Goal: Task Accomplishment & Management: Use online tool/utility

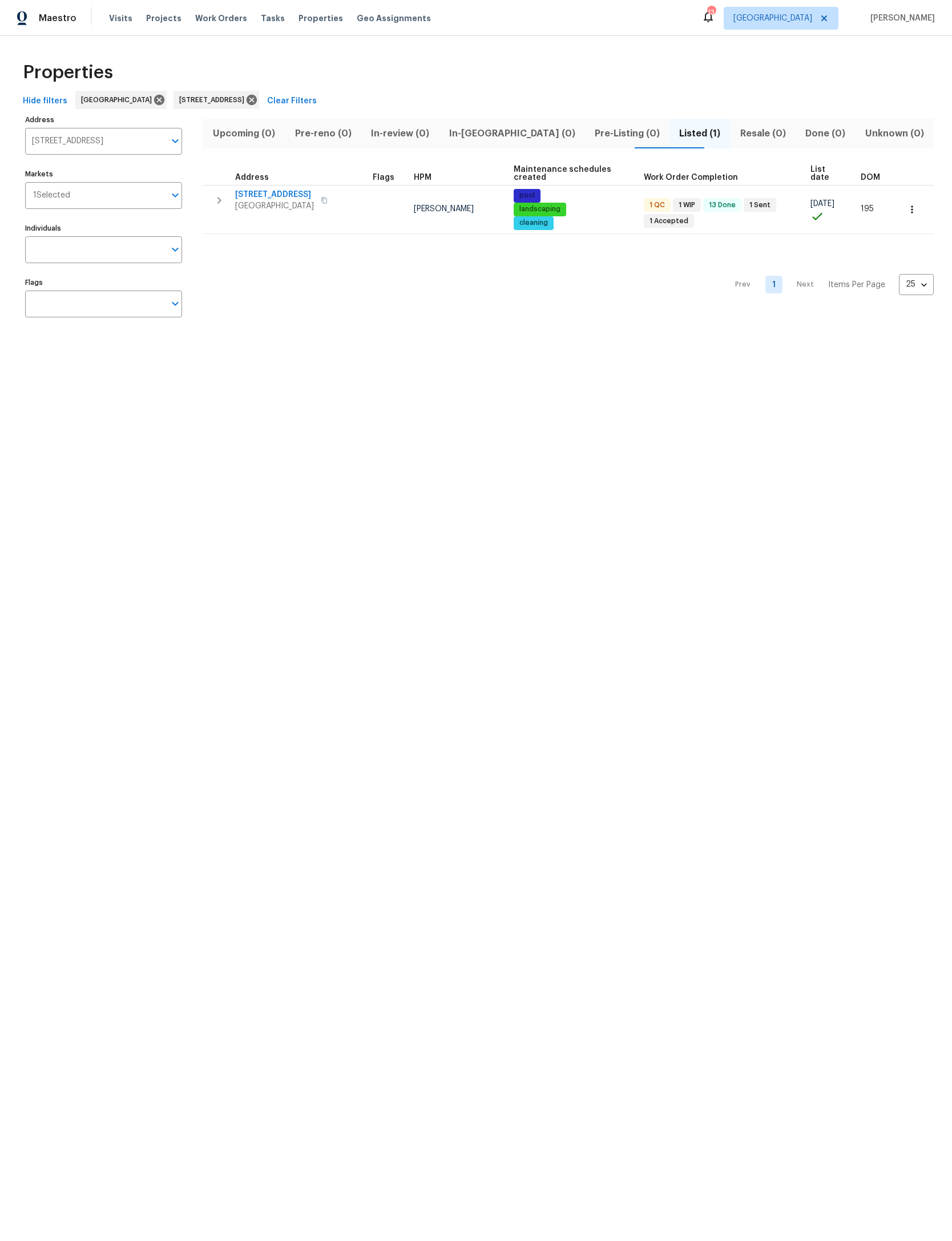
scroll to position [0, 56]
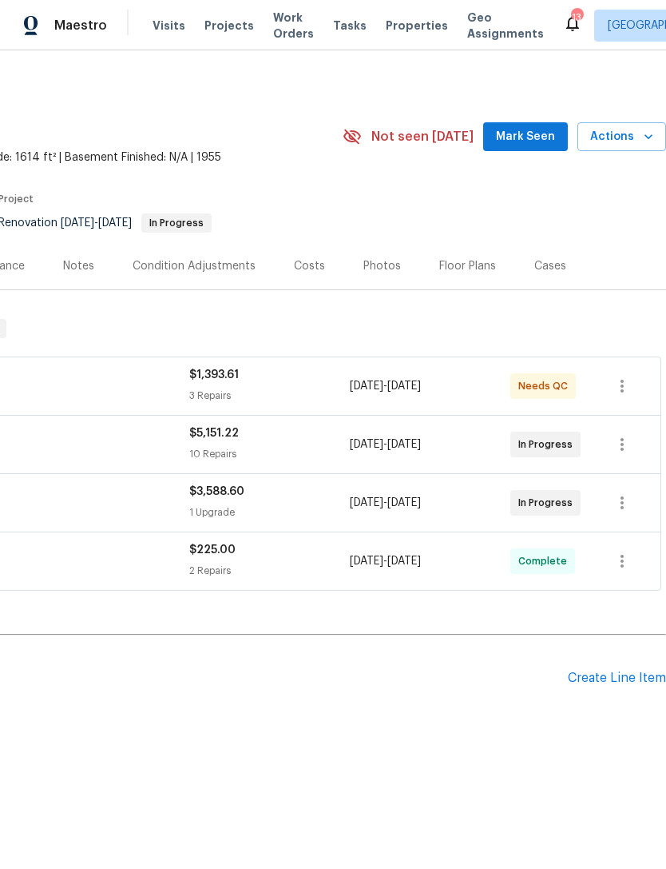
scroll to position [0, 237]
click at [627, 675] on div "Create Line Item" at bounding box center [617, 677] width 98 height 15
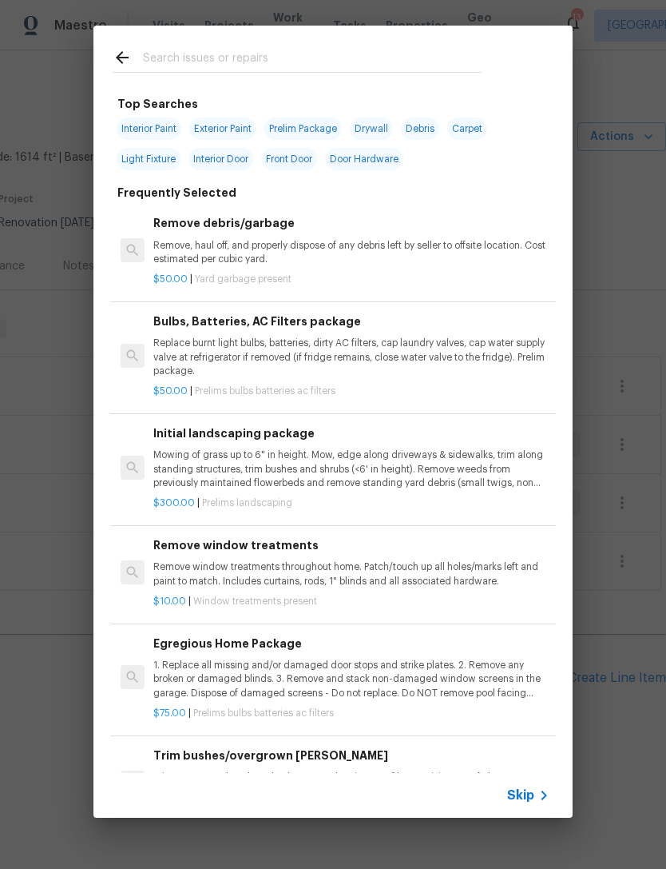
click at [354, 58] on input "text" at bounding box center [312, 60] width 339 height 24
type input "Roof"
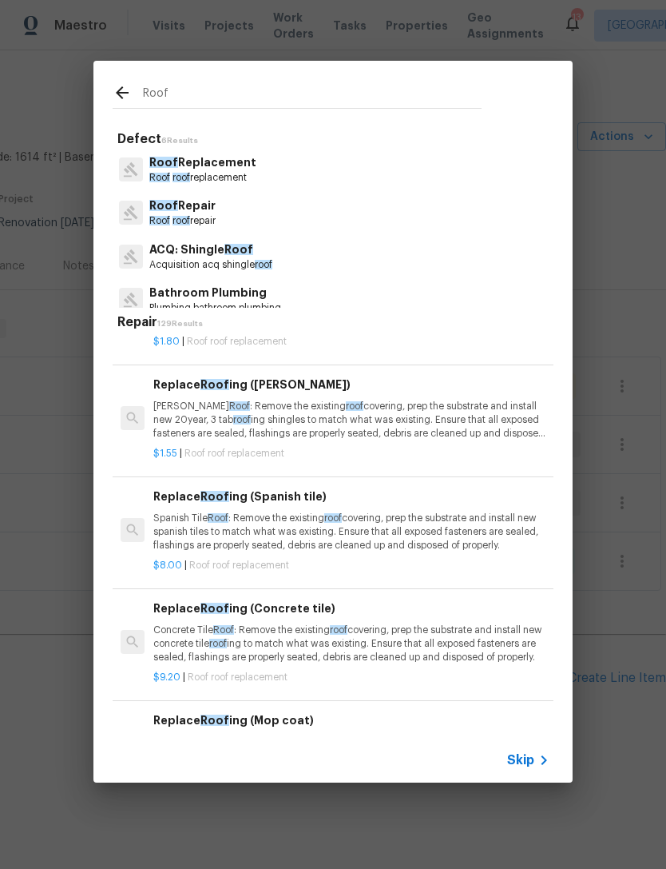
scroll to position [201, 0]
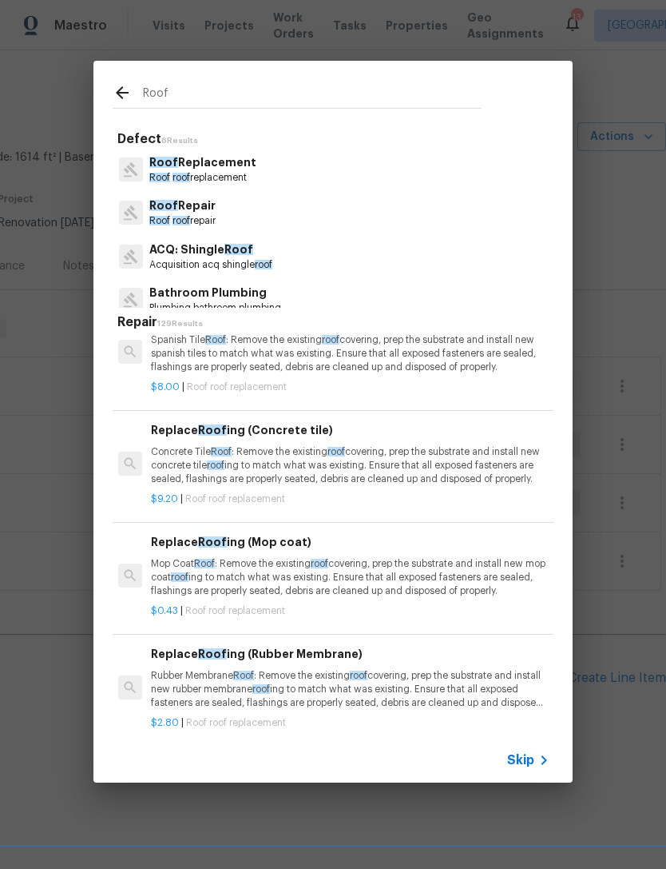
click at [182, 210] on p "Roof Repair" at bounding box center [182, 205] width 66 height 17
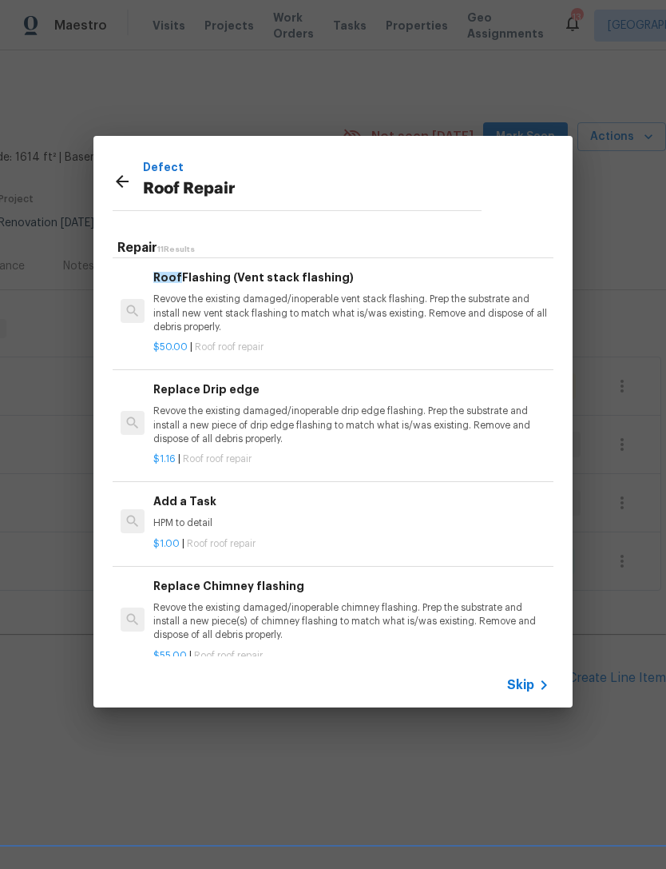
scroll to position [784, 0]
click at [320, 493] on div "Add a Task HPM to detail" at bounding box center [351, 511] width 396 height 38
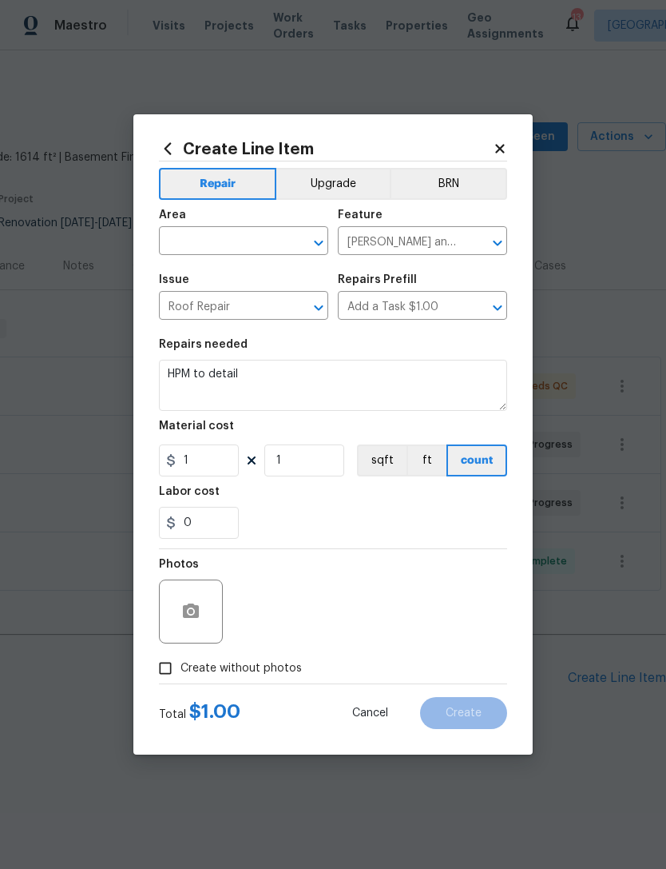
click at [244, 239] on input "text" at bounding box center [221, 242] width 125 height 25
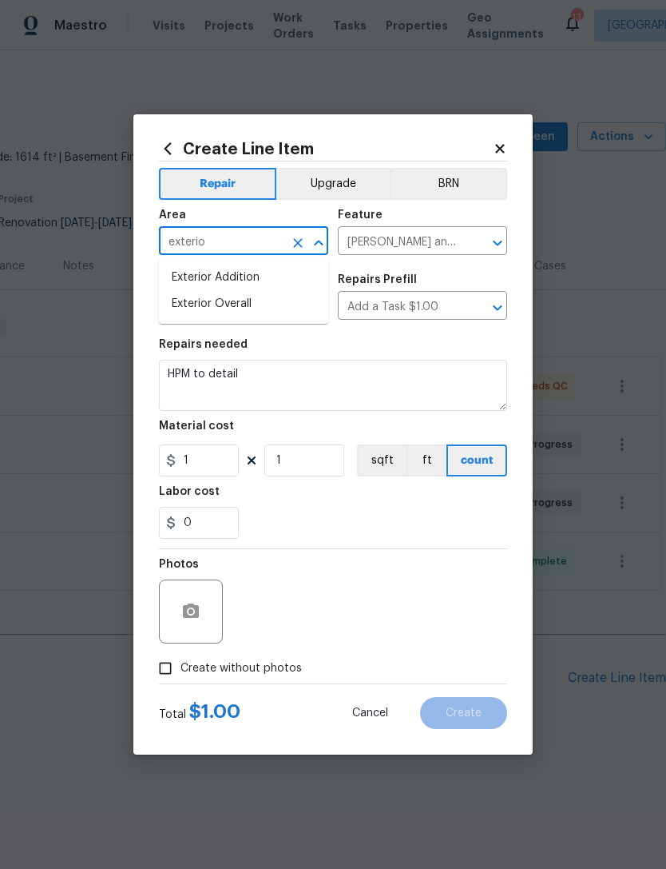
click at [243, 296] on li "Exterior Overall" at bounding box center [243, 304] width 169 height 26
type input "Exterior Overall"
click at [457, 239] on input "Eaves and Trim" at bounding box center [400, 242] width 125 height 25
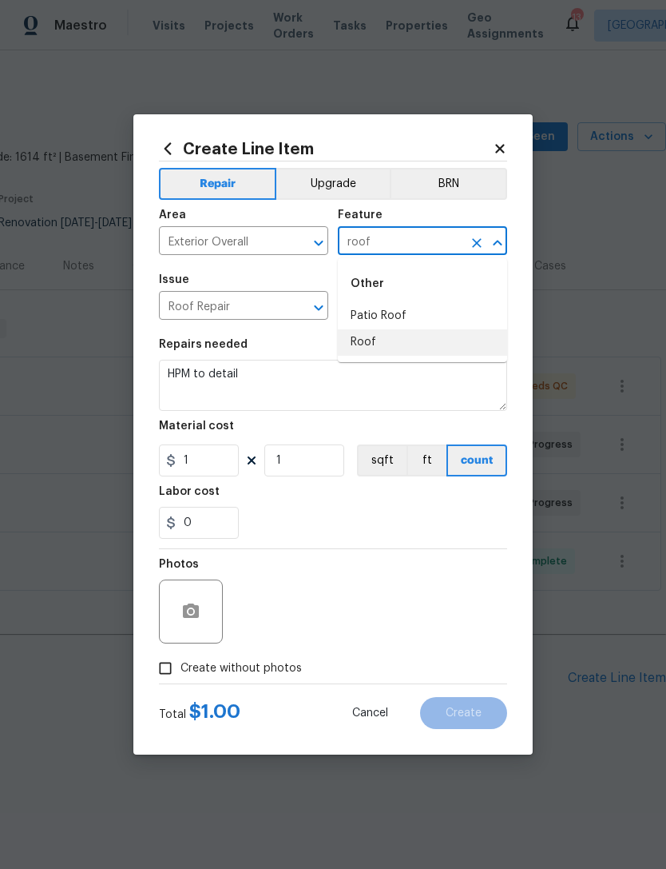
click at [385, 338] on li "Roof" at bounding box center [422, 342] width 169 height 26
type input "Roof"
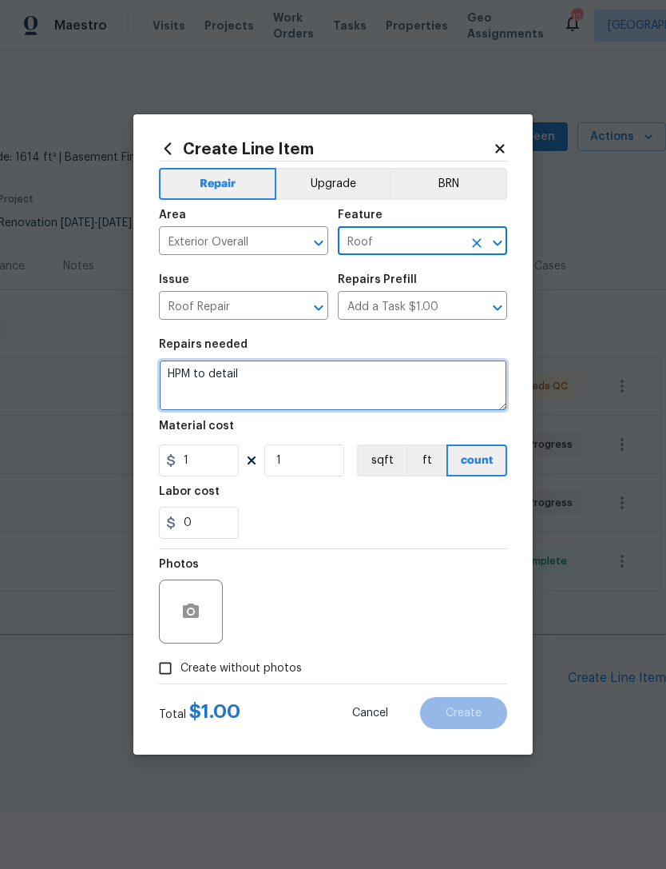
click at [353, 382] on textarea "HPM to detail" at bounding box center [333, 385] width 348 height 51
type textarea "H"
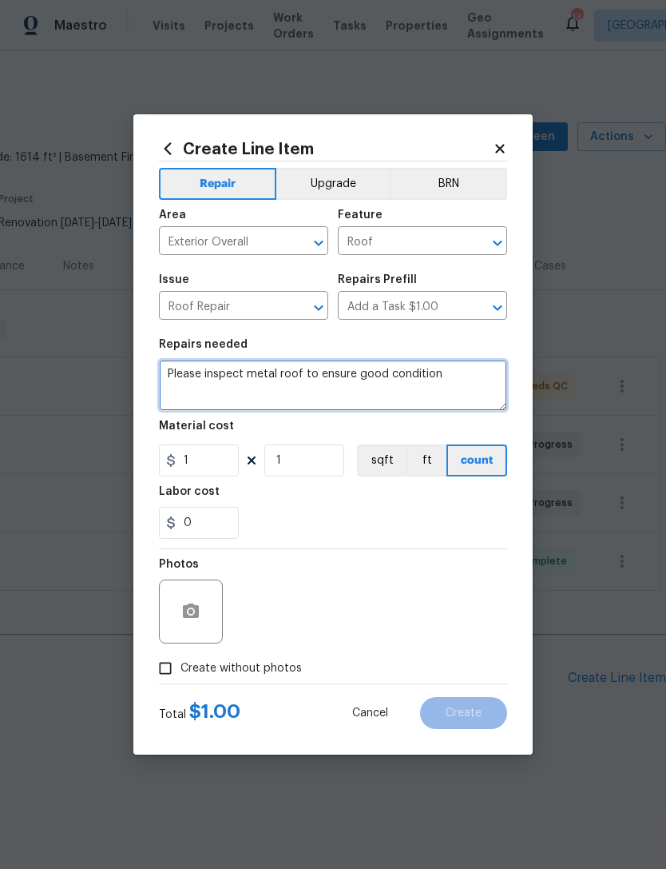
type textarea "Please inspect metal roof to ensure good condition"
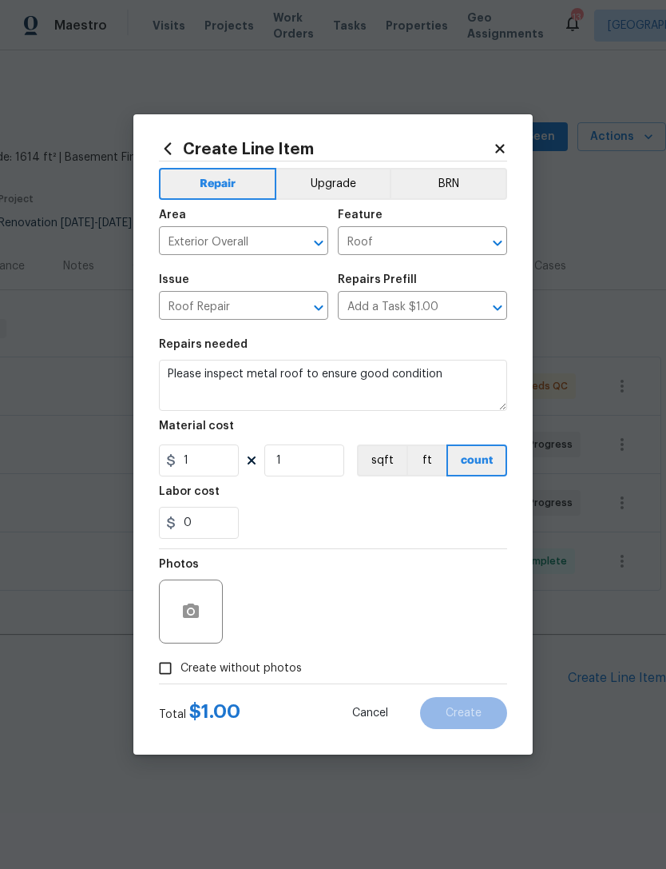
click at [372, 533] on div "0" at bounding box center [333, 523] width 348 height 32
click at [226, 467] on input "1" at bounding box center [199, 460] width 80 height 32
type input "125"
click at [312, 525] on div "0" at bounding box center [333, 523] width 348 height 32
click at [193, 606] on icon "button" at bounding box center [191, 610] width 16 height 14
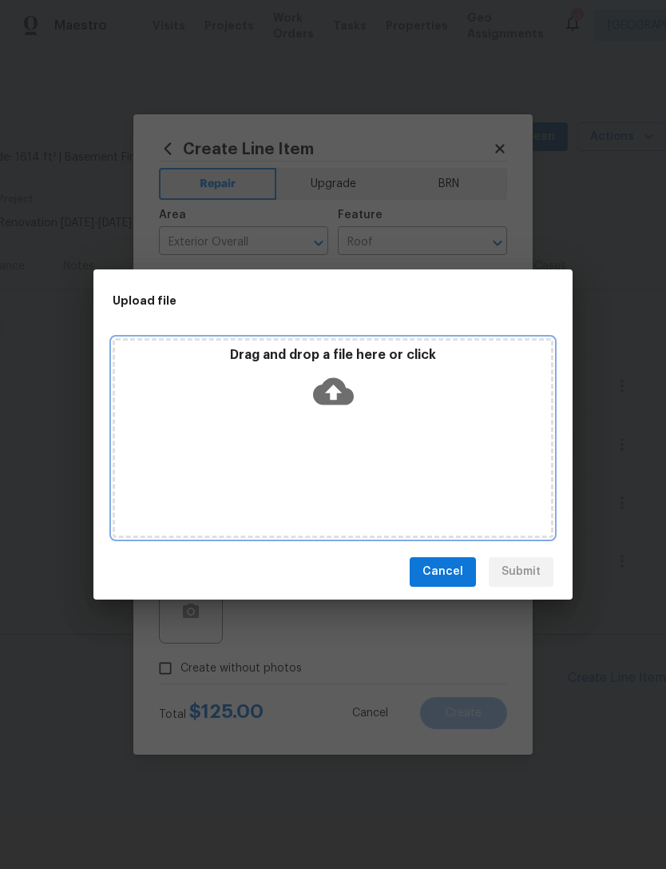
click at [330, 396] on icon at bounding box center [333, 390] width 41 height 27
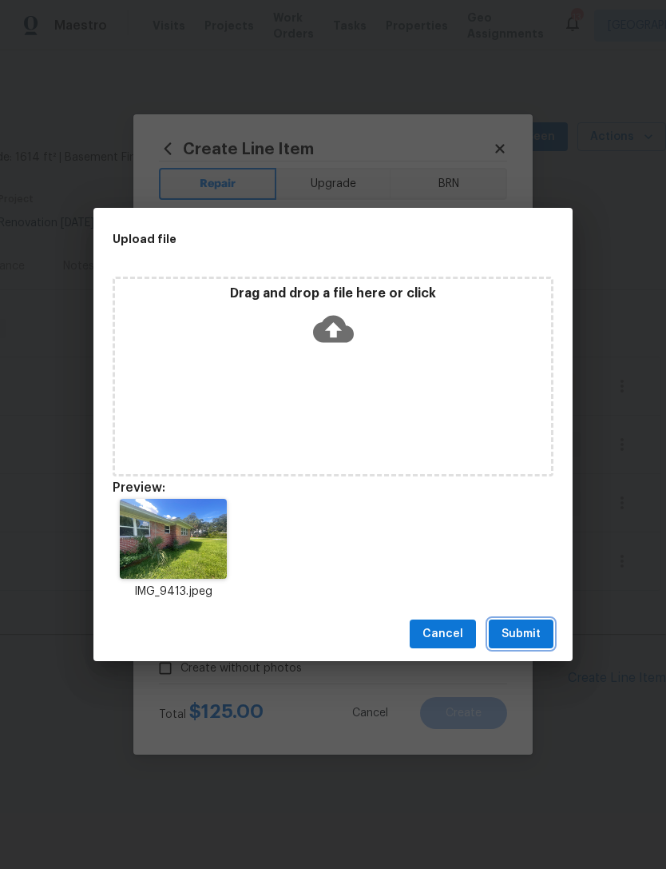
click at [524, 623] on button "Submit" at bounding box center [521, 634] width 65 height 30
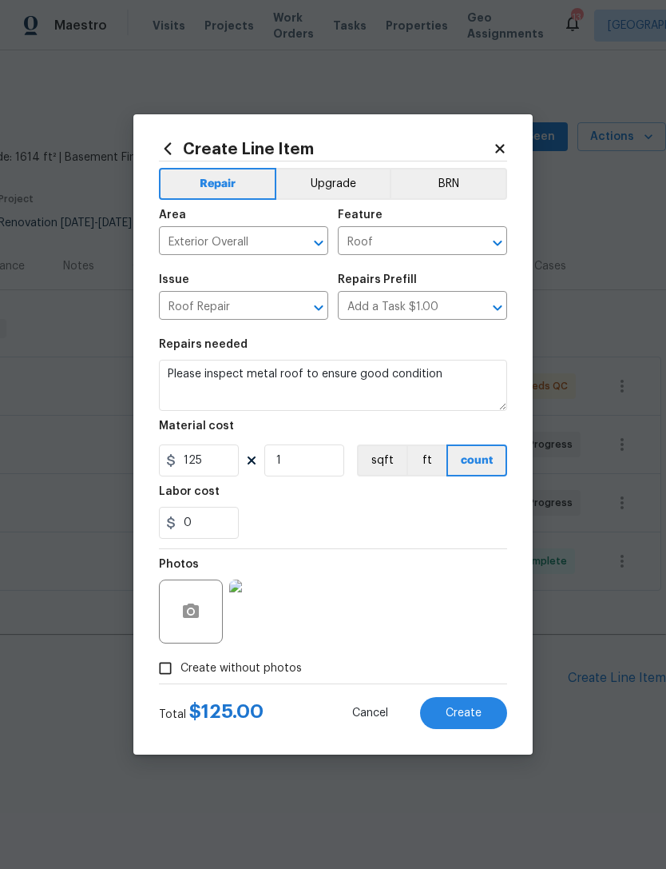
click at [467, 719] on span "Create" at bounding box center [464, 713] width 36 height 12
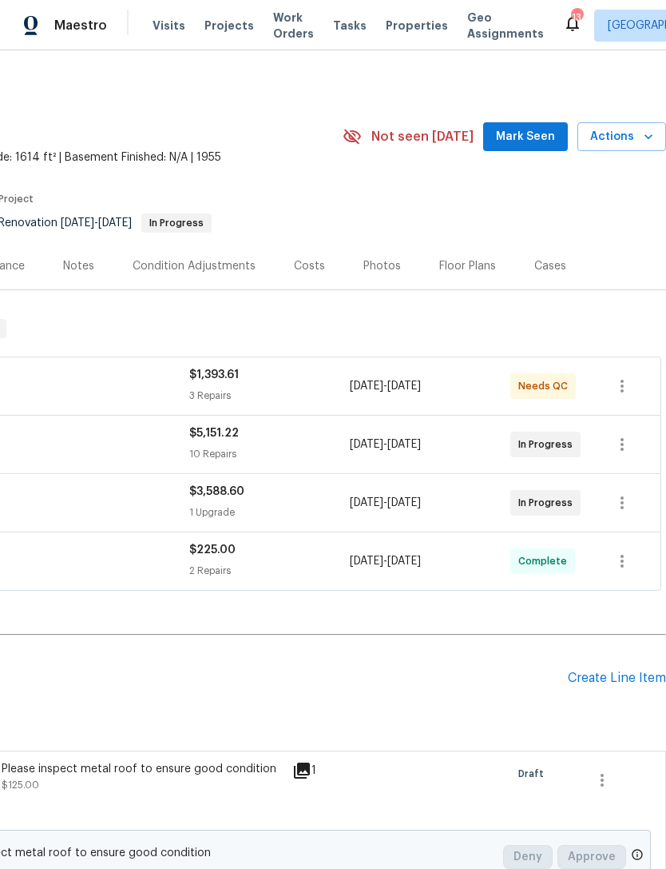
scroll to position [0, 237]
click at [602, 678] on div "Create Line Item" at bounding box center [617, 677] width 98 height 15
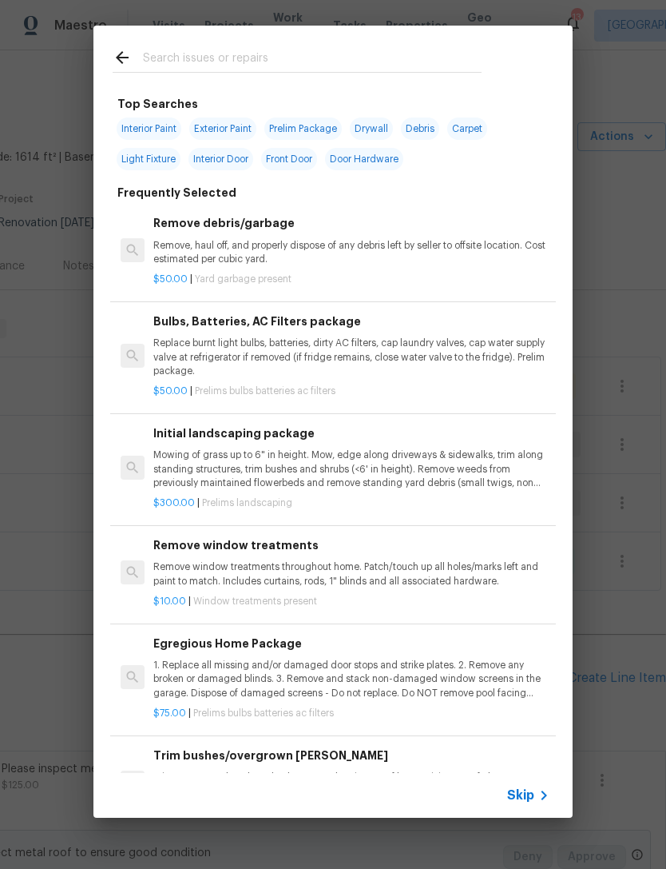
click at [346, 62] on input "text" at bounding box center [312, 60] width 339 height 24
type input "Hvac"
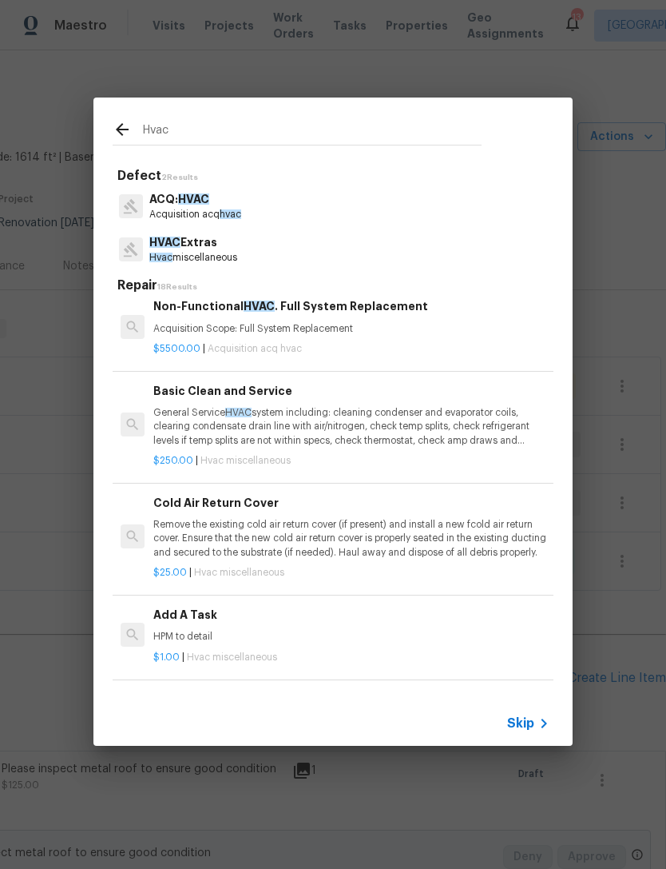
scroll to position [541, 0]
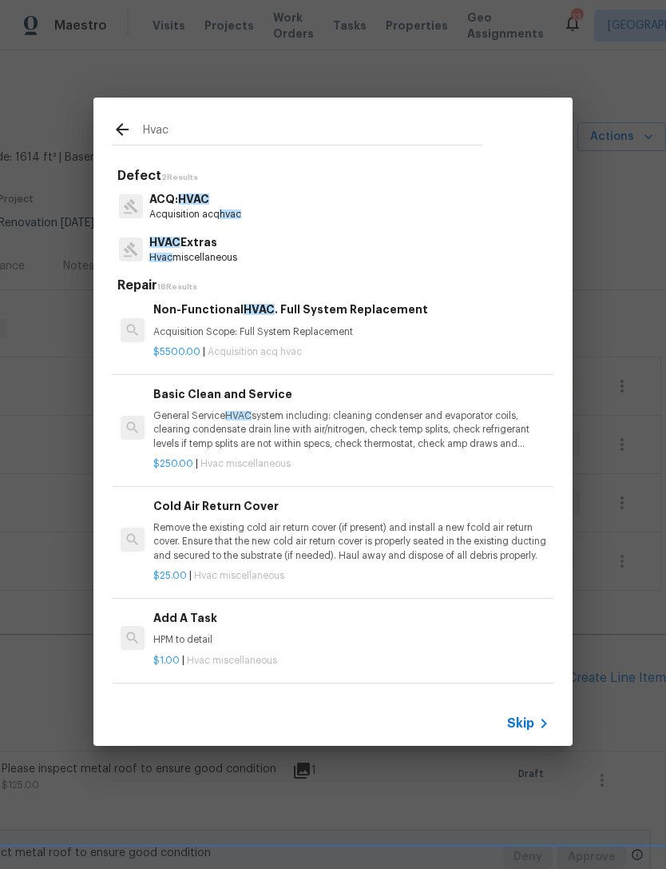
click at [347, 424] on p "General Service HVAC system including: cleaning condenser and evaporator coils,…" at bounding box center [351, 429] width 396 height 41
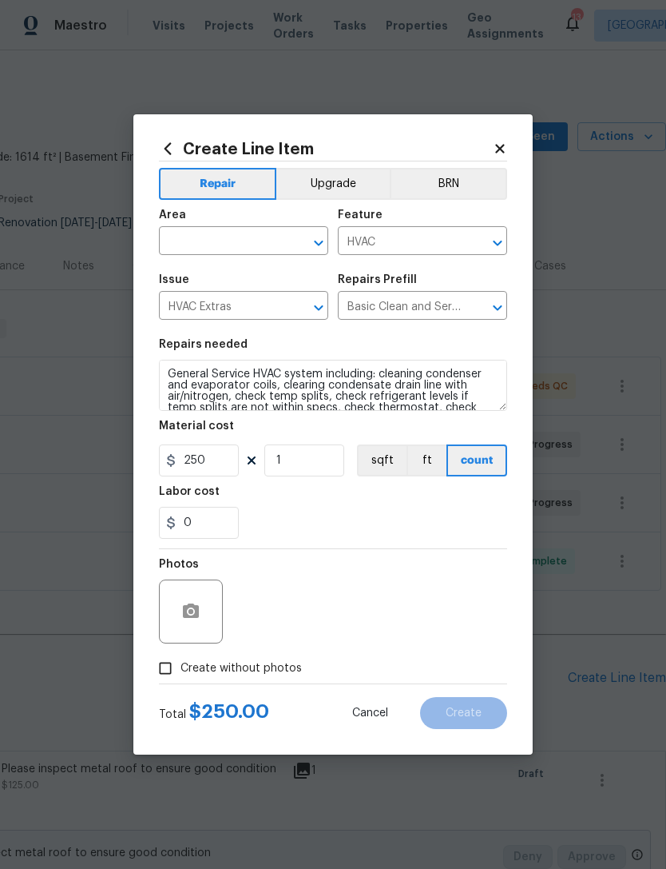
click at [238, 241] on input "text" at bounding box center [221, 242] width 125 height 25
click at [232, 280] on li "HVAC" at bounding box center [243, 277] width 169 height 26
type input "HVAC"
click at [312, 548] on section "Repairs needed General Service HVAC system including: cleaning condenser and ev…" at bounding box center [333, 438] width 348 height 219
click at [198, 613] on icon "button" at bounding box center [191, 610] width 16 height 14
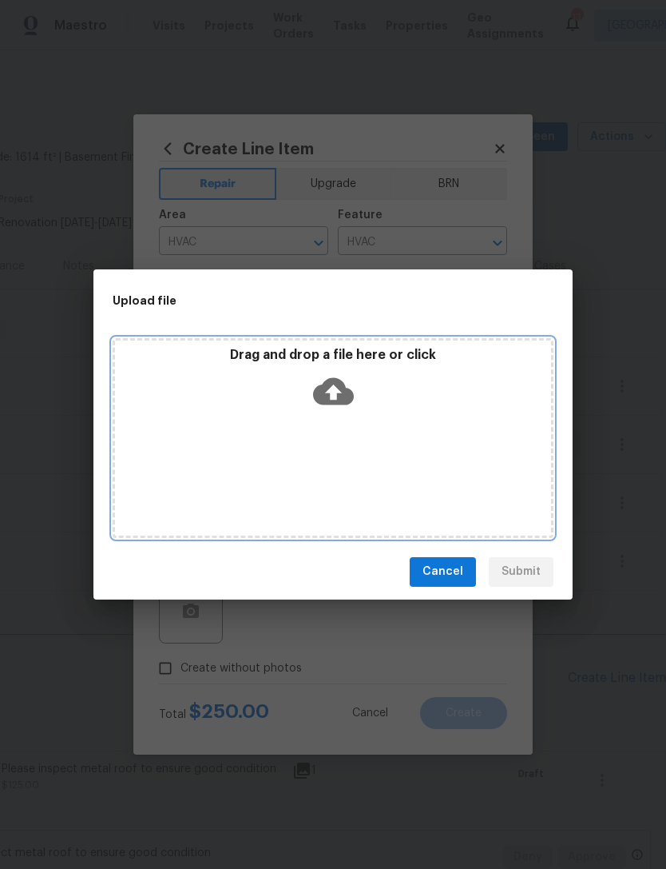
click at [345, 386] on icon at bounding box center [333, 390] width 41 height 27
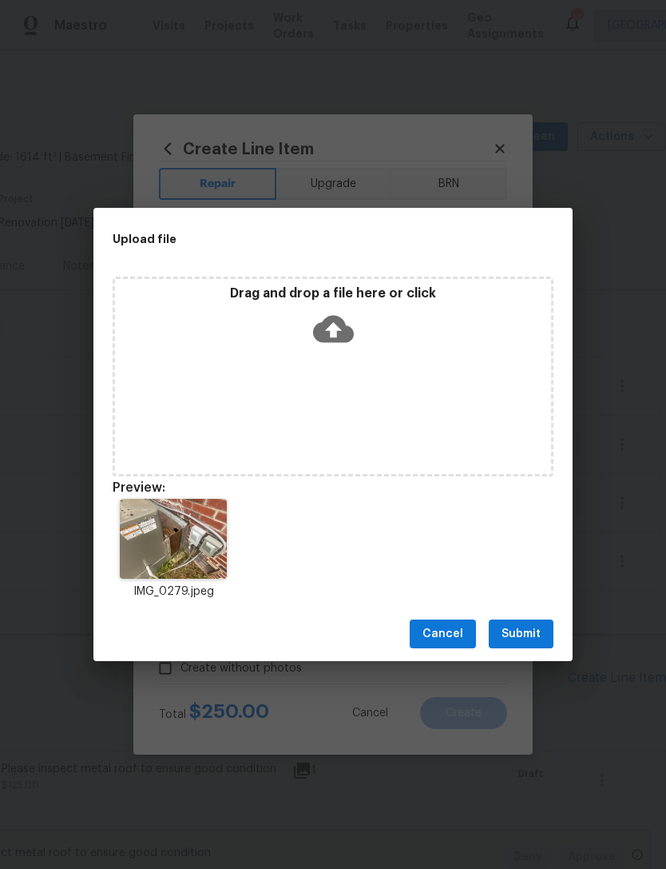
click at [523, 632] on span "Submit" at bounding box center [521, 634] width 39 height 20
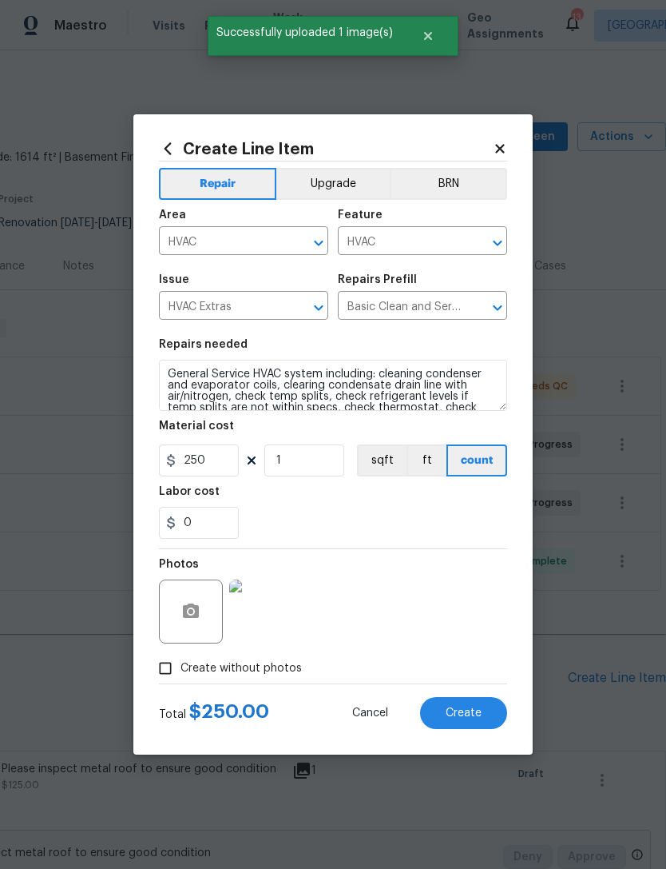
click at [471, 714] on span "Create" at bounding box center [464, 713] width 36 height 12
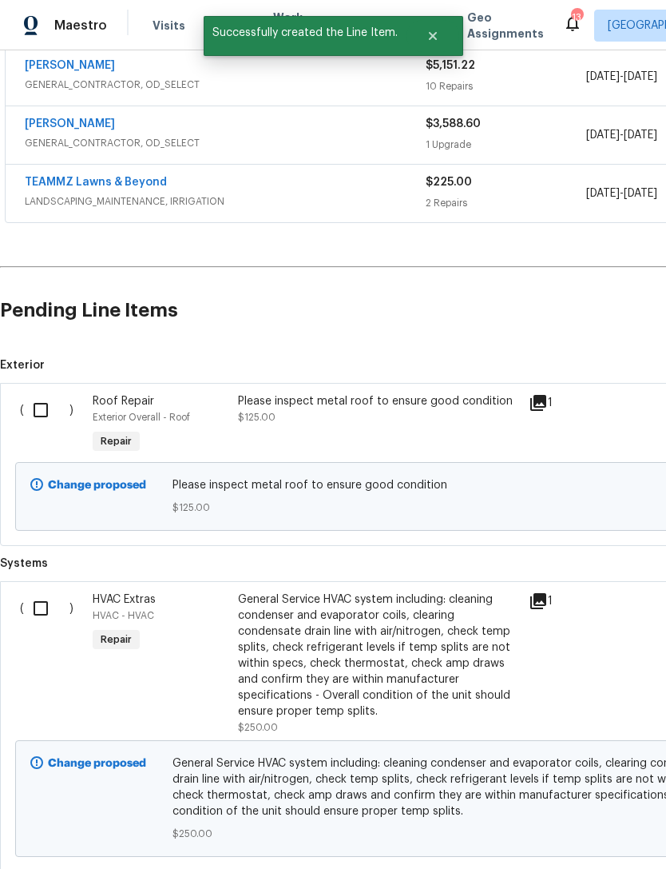
scroll to position [367, 0]
click at [37, 410] on input "checkbox" at bounding box center [47, 411] width 46 height 34
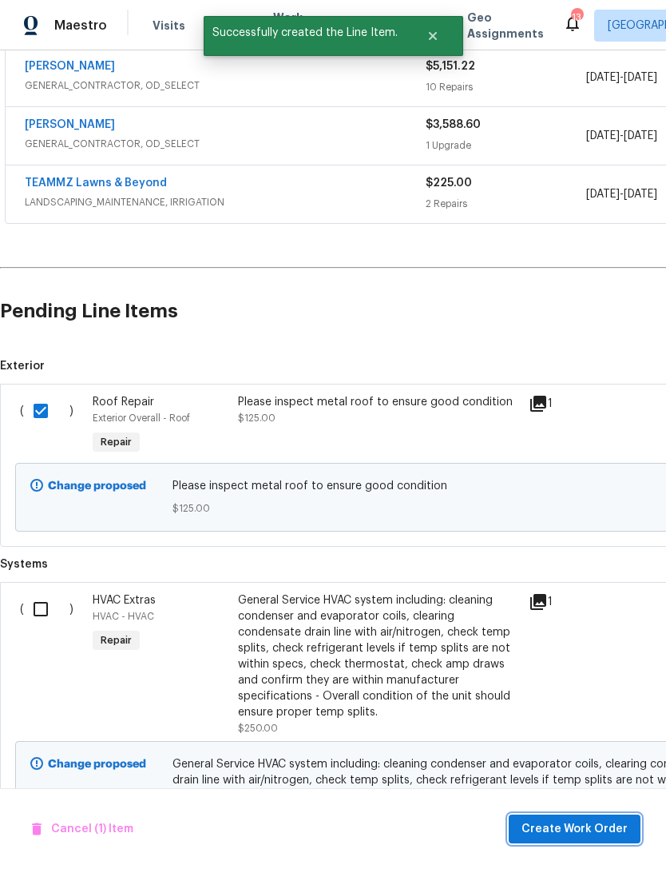
click at [601, 834] on span "Create Work Order" at bounding box center [575, 829] width 106 height 20
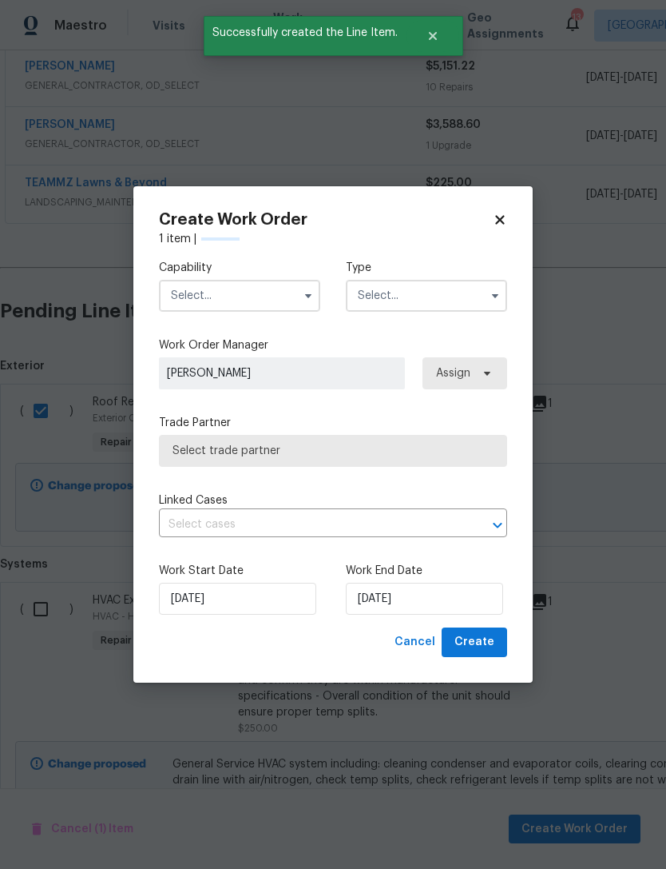
checkbox input "false"
click at [267, 301] on input "text" at bounding box center [239, 296] width 161 height 32
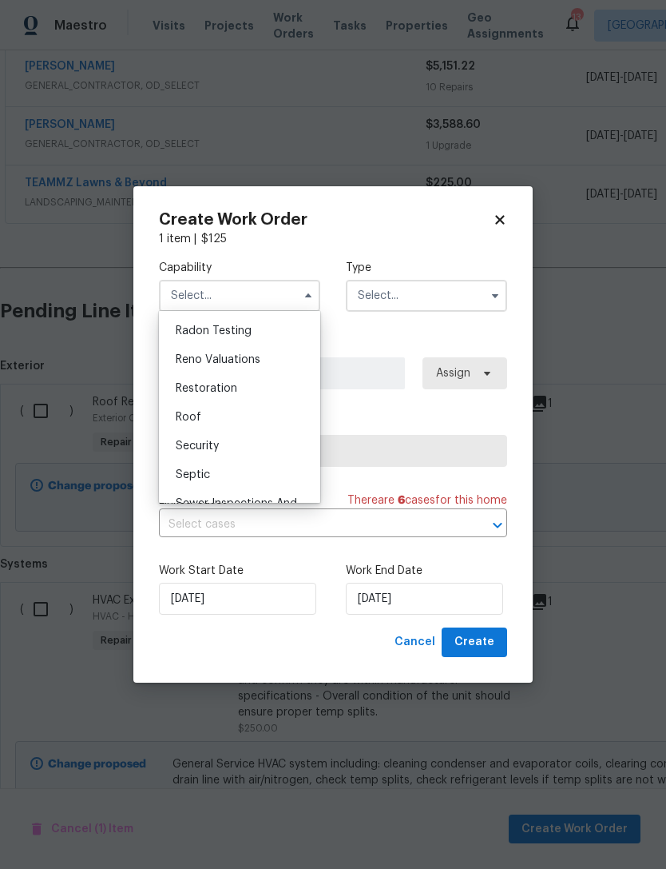
scroll to position [1531, 0]
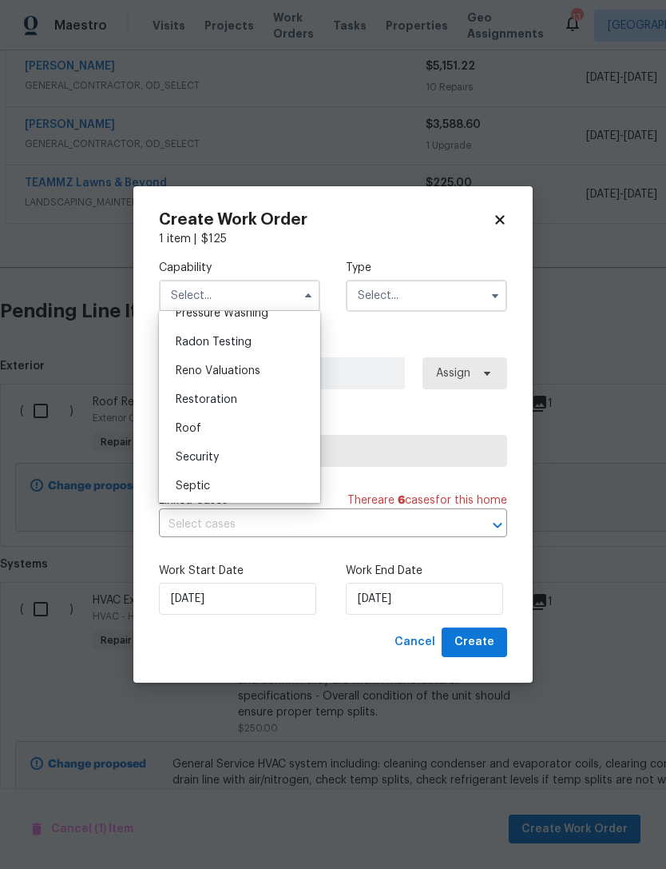
click at [240, 423] on div "Roof" at bounding box center [239, 428] width 153 height 29
type input "Roof"
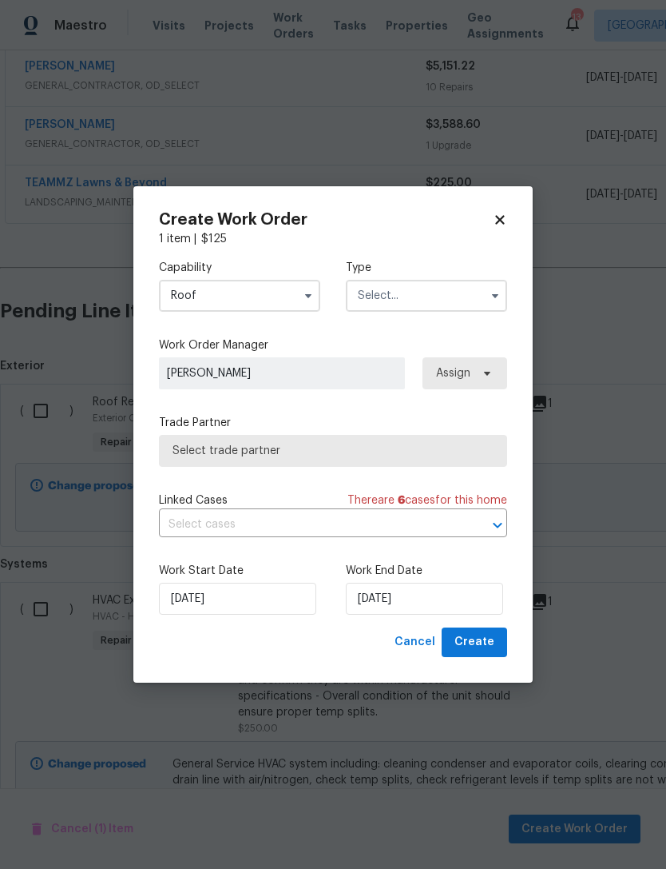
click at [433, 294] on input "text" at bounding box center [426, 296] width 161 height 32
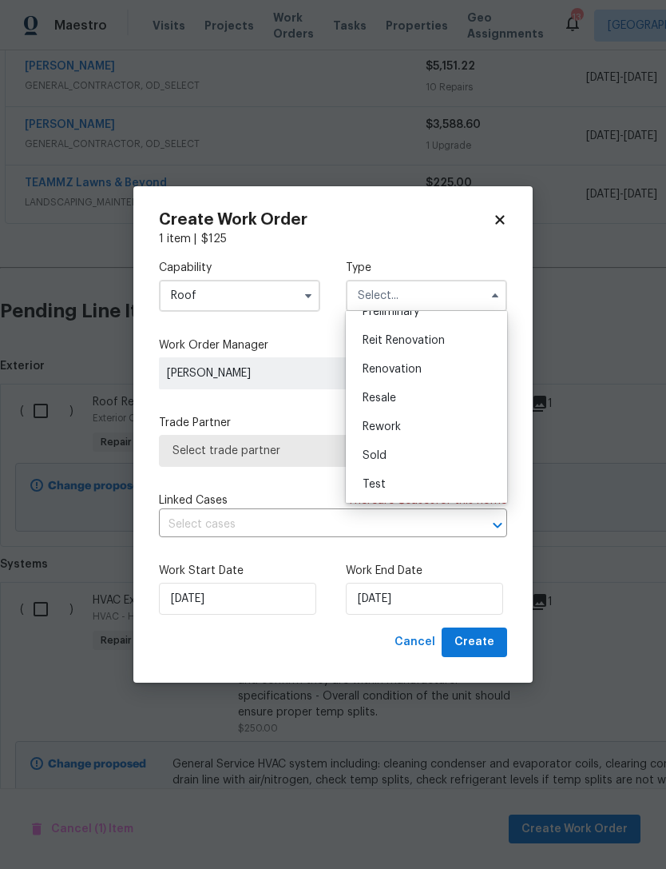
scroll to position [363, 0]
click at [416, 368] on span "Renovation" at bounding box center [392, 369] width 59 height 11
type input "Renovation"
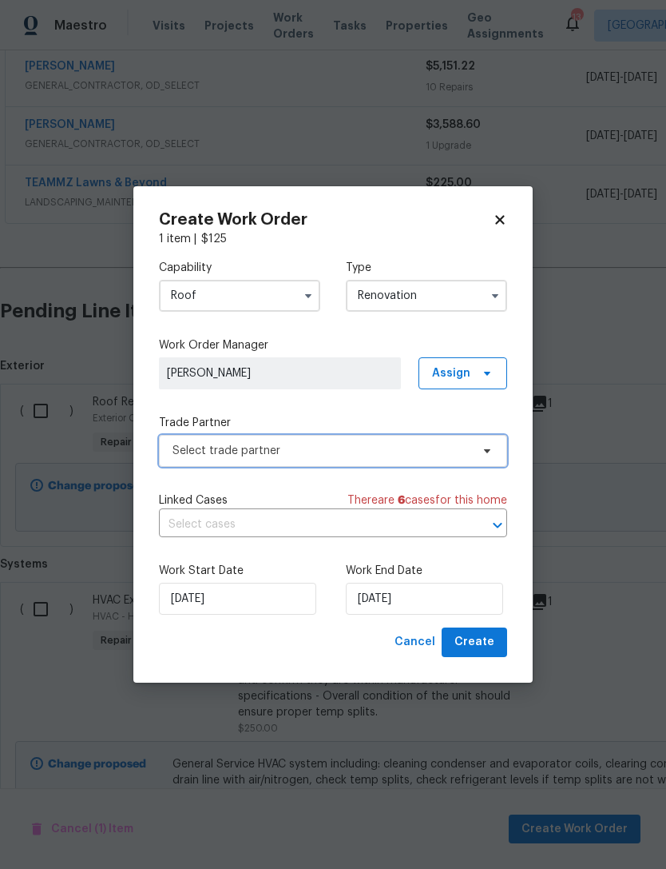
click at [366, 456] on span "Select trade partner" at bounding box center [322, 451] width 298 height 16
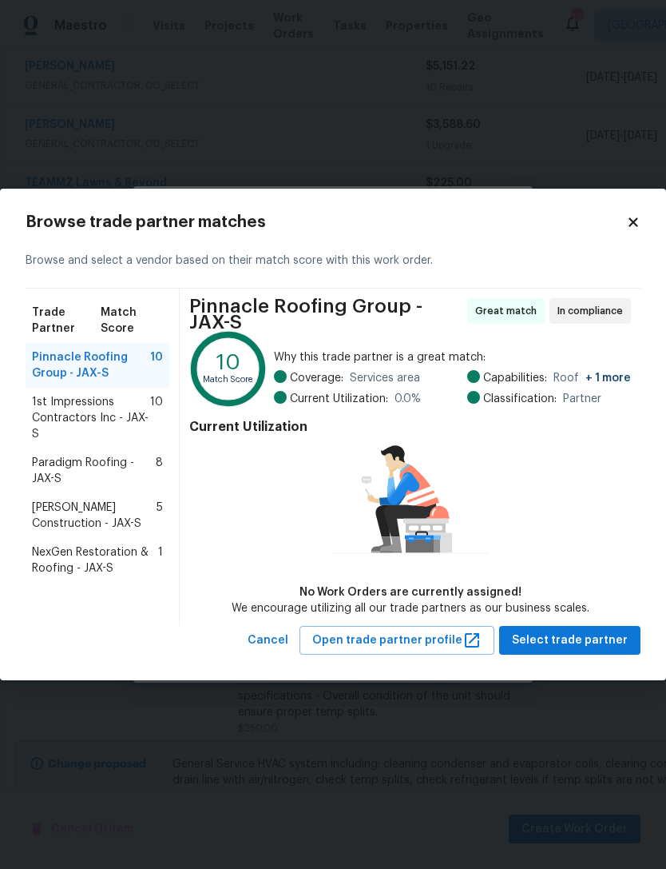
click at [120, 551] on span "NexGen Restoration & Roofing - JAX-S" at bounding box center [95, 560] width 126 height 32
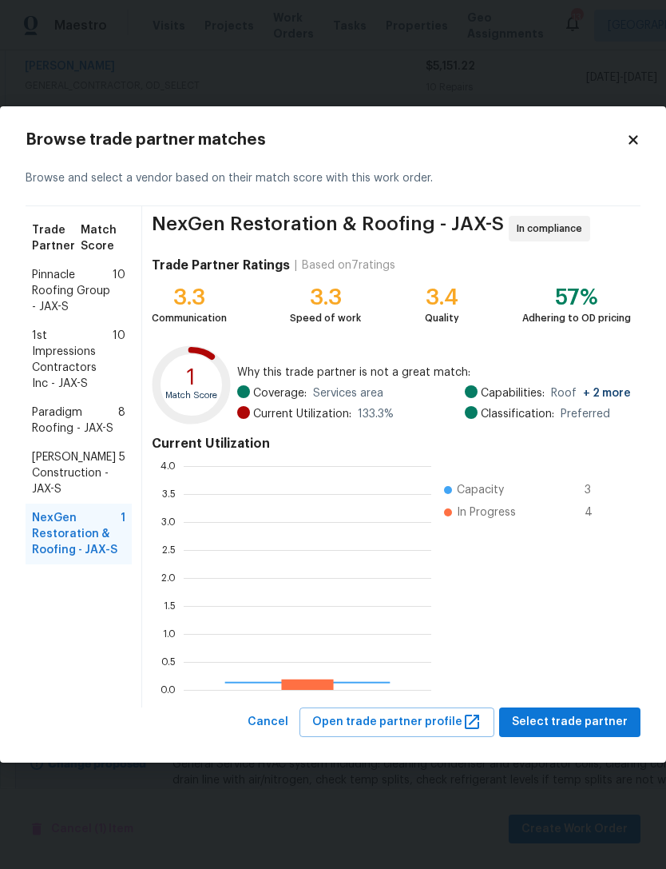
scroll to position [224, 248]
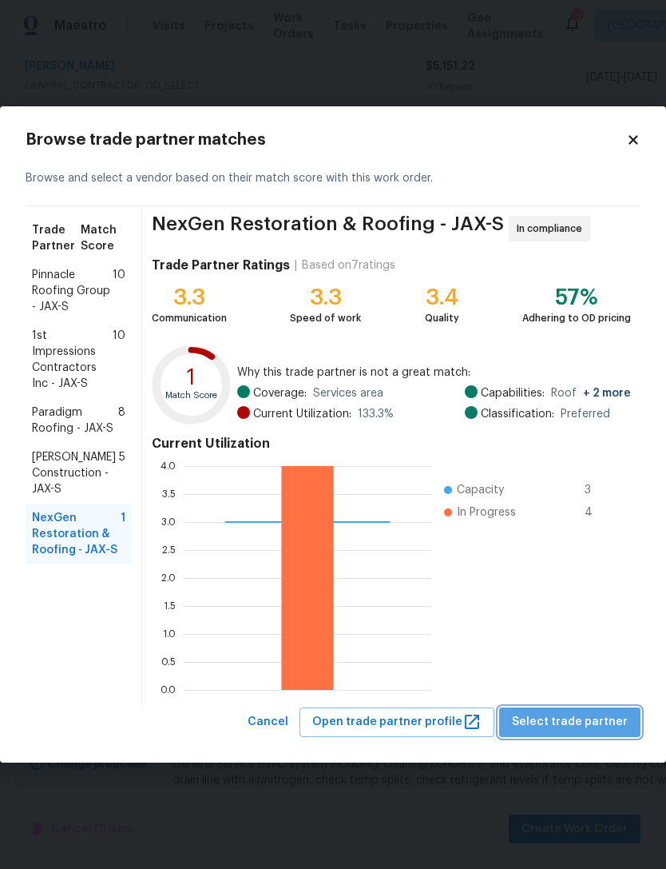
click at [582, 726] on span "Select trade partner" at bounding box center [570, 722] width 116 height 20
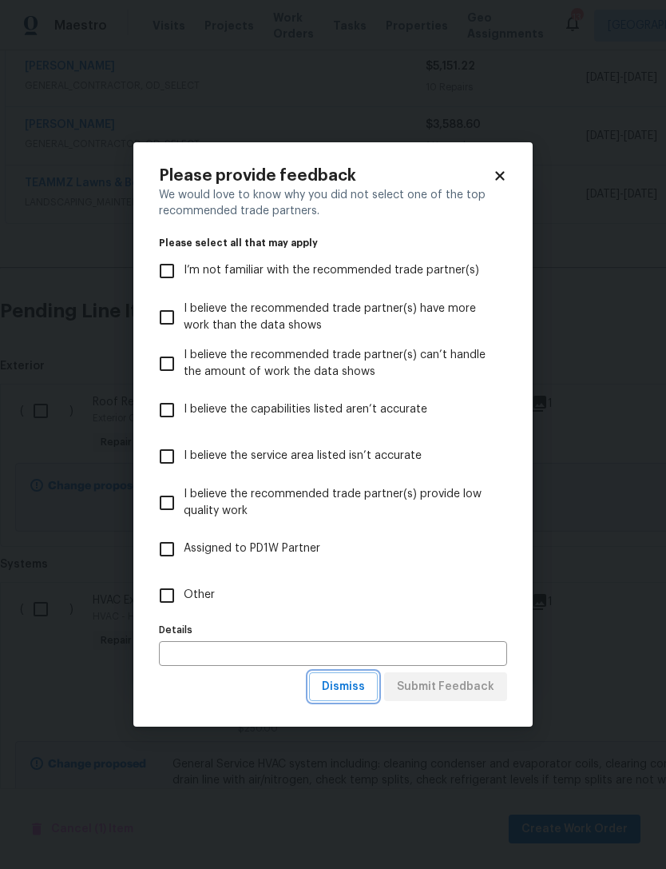
click at [346, 690] on span "Dismiss" at bounding box center [343, 687] width 43 height 20
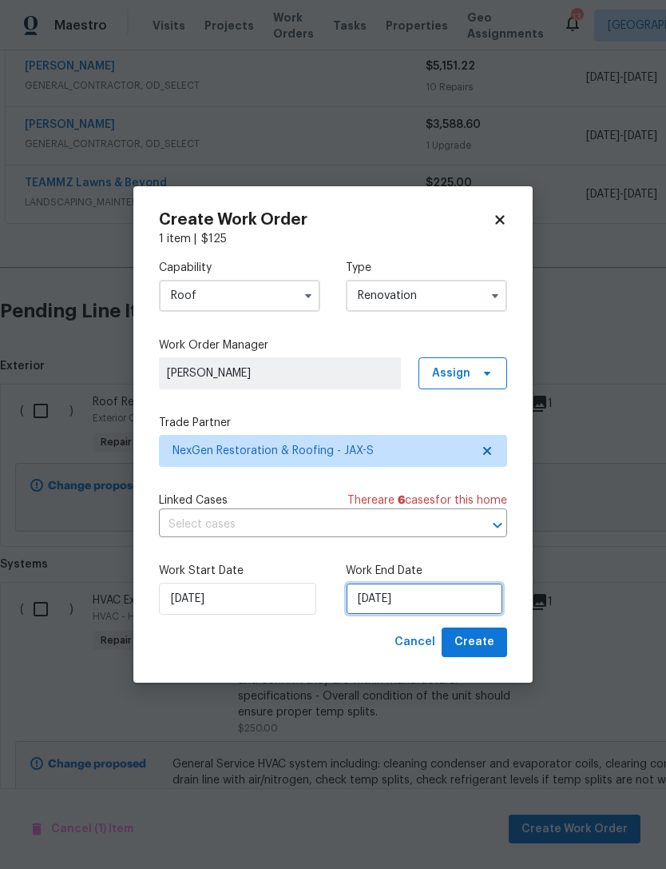
click at [446, 601] on input "9/9/2025" at bounding box center [424, 599] width 157 height 32
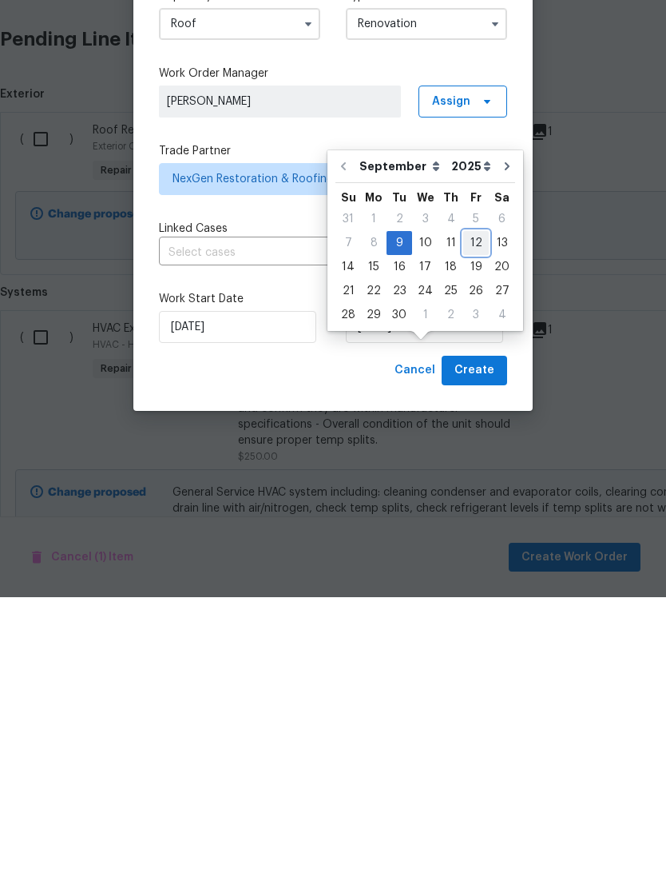
click at [465, 503] on div "12" at bounding box center [476, 514] width 26 height 22
type input "9/12/2025"
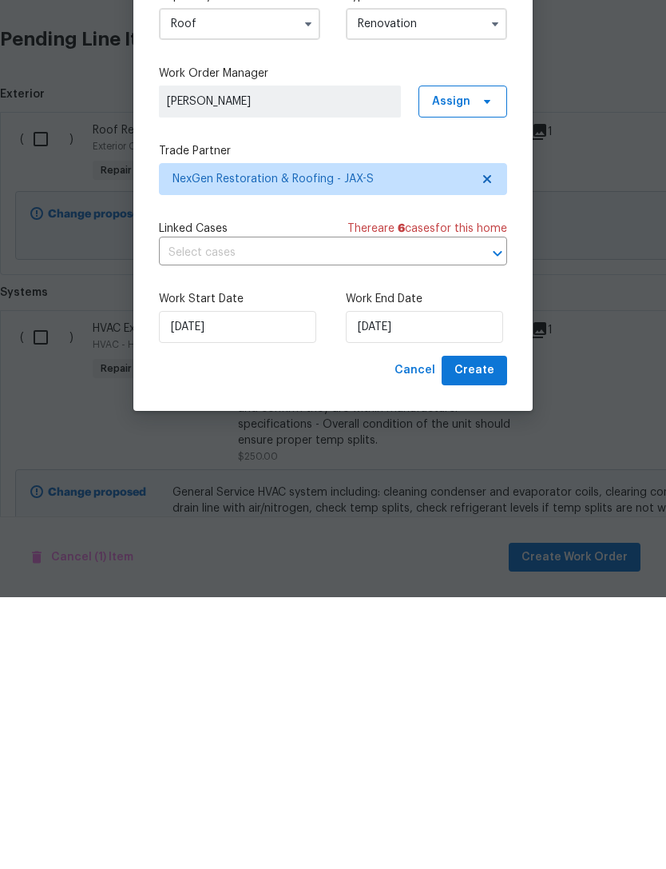
scroll to position [51, 0]
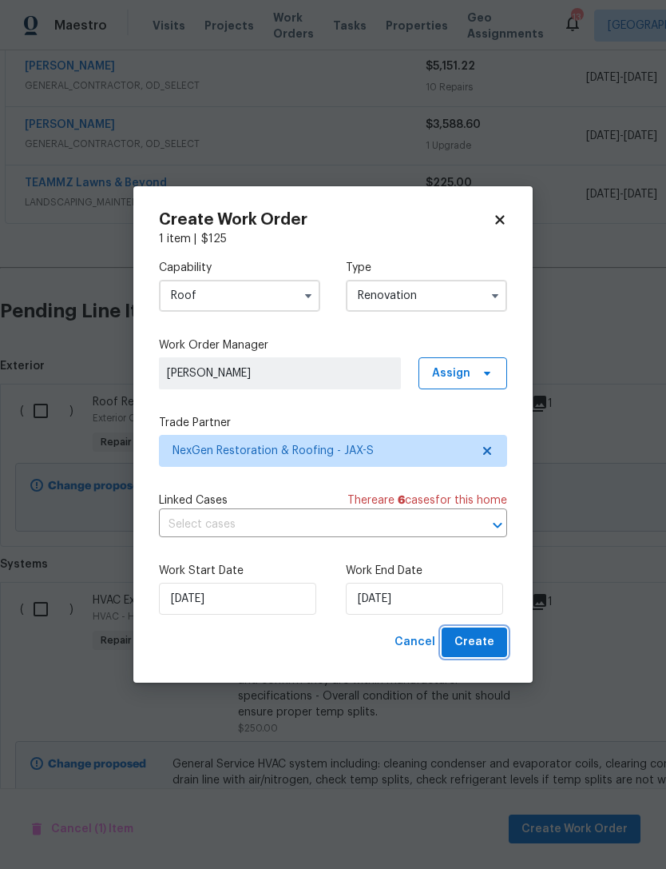
click at [482, 641] on span "Create" at bounding box center [475, 642] width 40 height 20
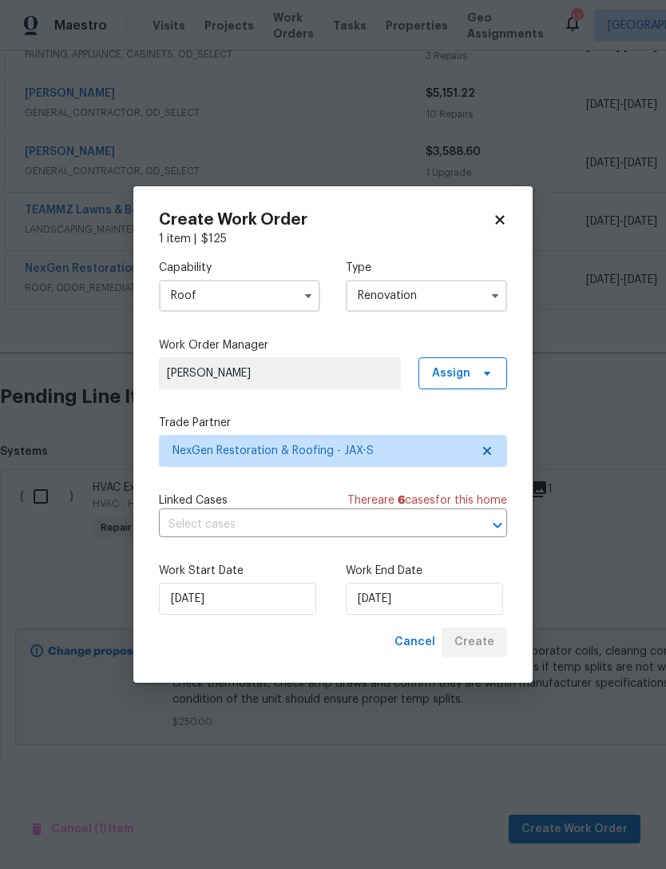
scroll to position [288, 0]
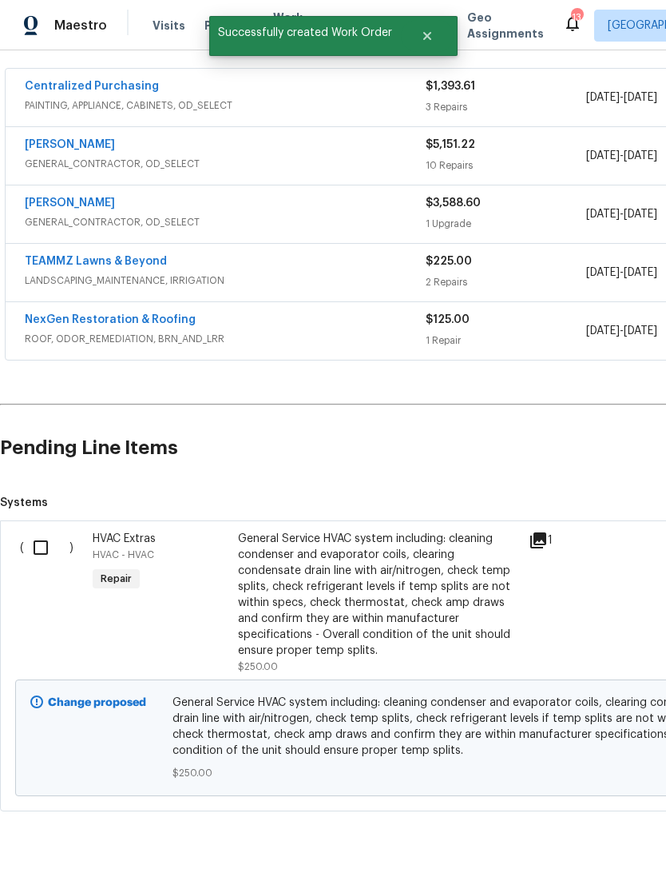
click at [46, 531] on input "checkbox" at bounding box center [47, 548] width 46 height 34
click at [607, 837] on span "Create Work Order" at bounding box center [575, 829] width 106 height 20
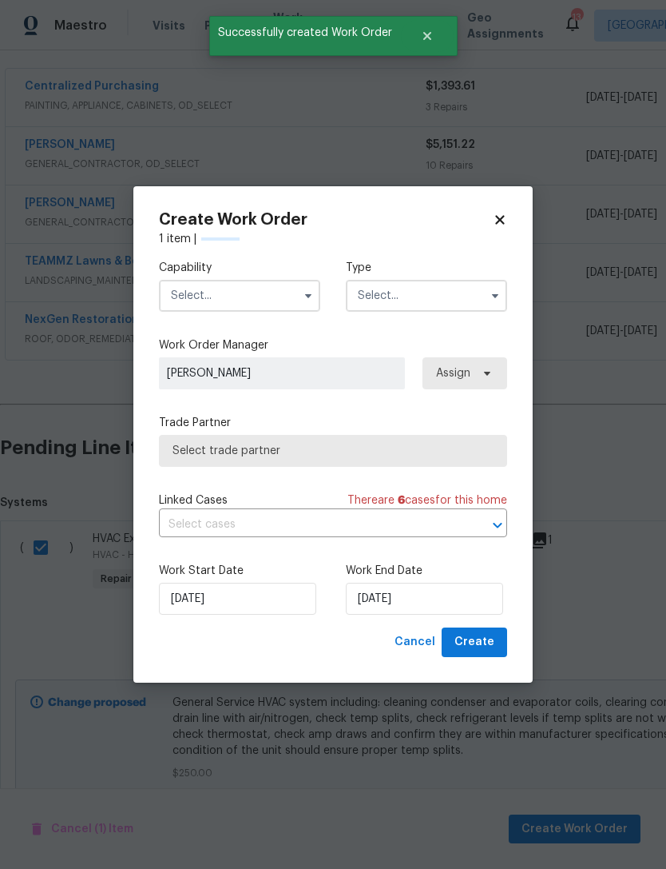
checkbox input "false"
click at [269, 284] on input "text" at bounding box center [239, 296] width 161 height 32
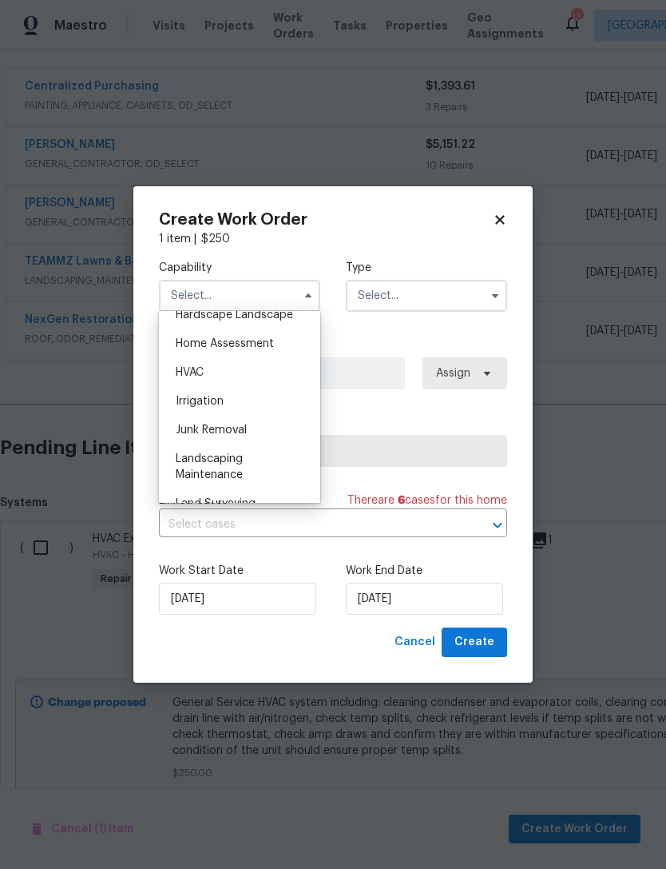
scroll to position [921, 0]
click at [254, 368] on div "HVAC" at bounding box center [239, 374] width 153 height 29
type input "HVAC"
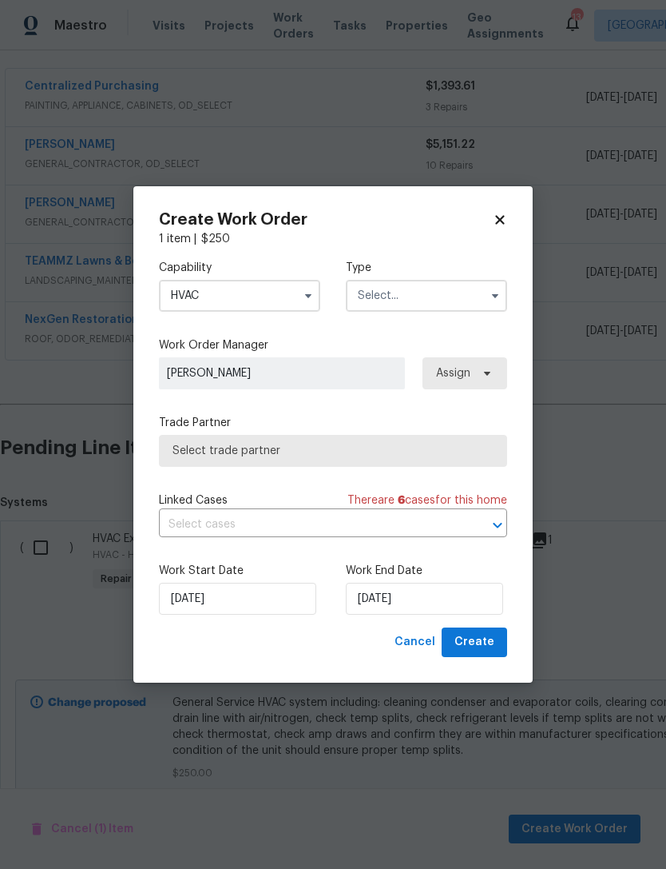
click at [450, 298] on input "text" at bounding box center [426, 296] width 161 height 32
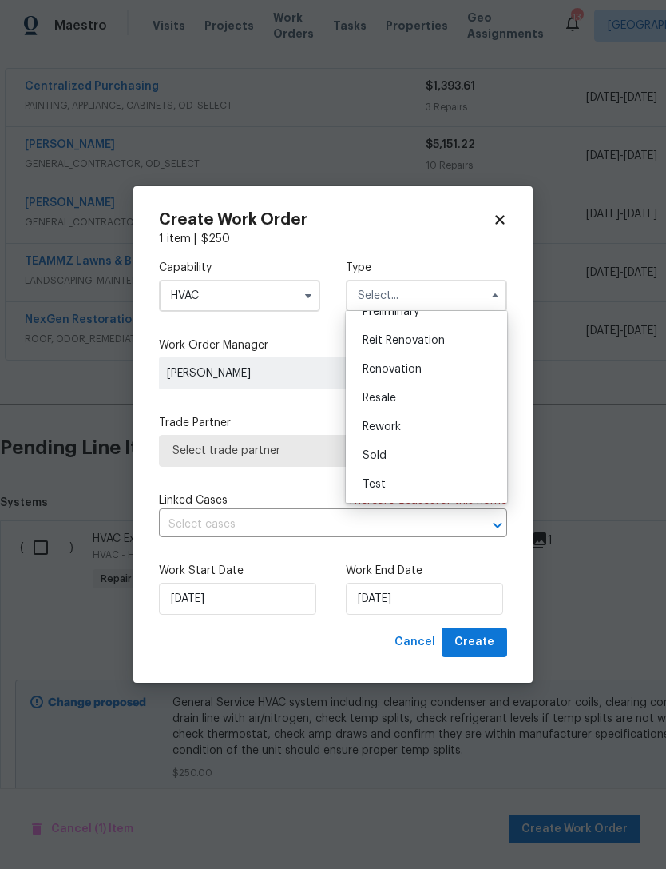
scroll to position [363, 0]
click at [419, 373] on span "Renovation" at bounding box center [392, 369] width 59 height 11
type input "Renovation"
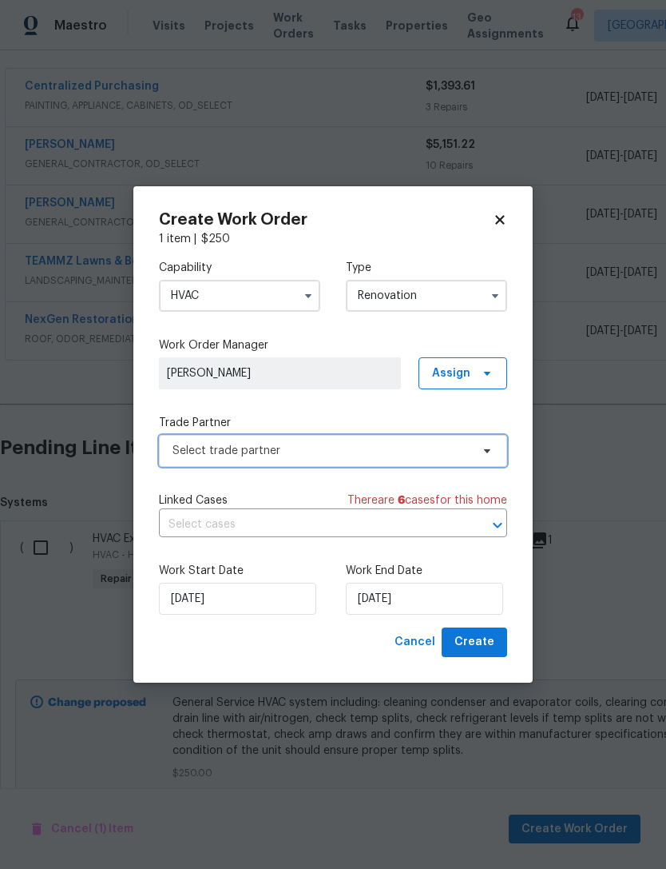
click at [373, 452] on span "Select trade partner" at bounding box center [322, 451] width 298 height 16
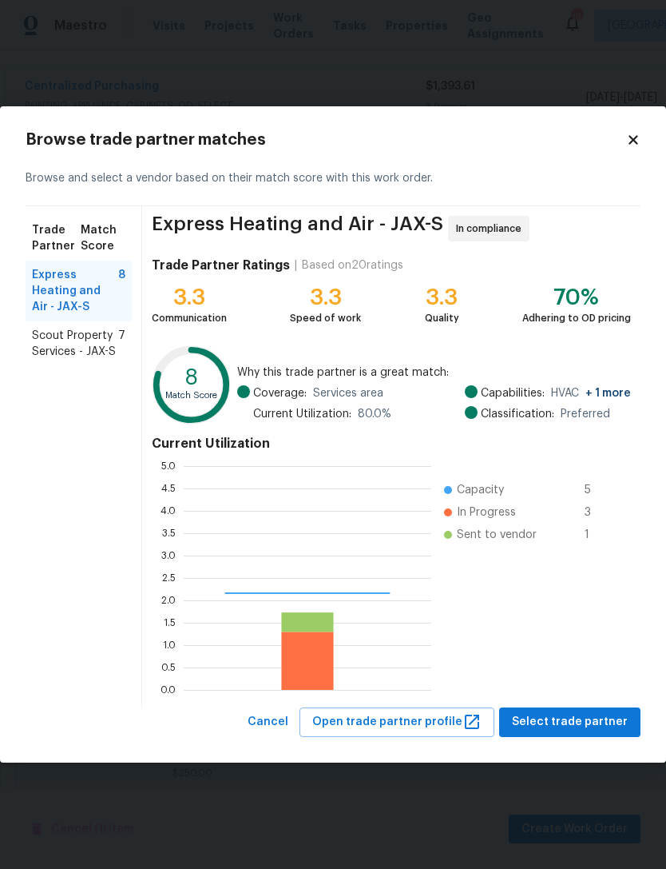
scroll to position [224, 248]
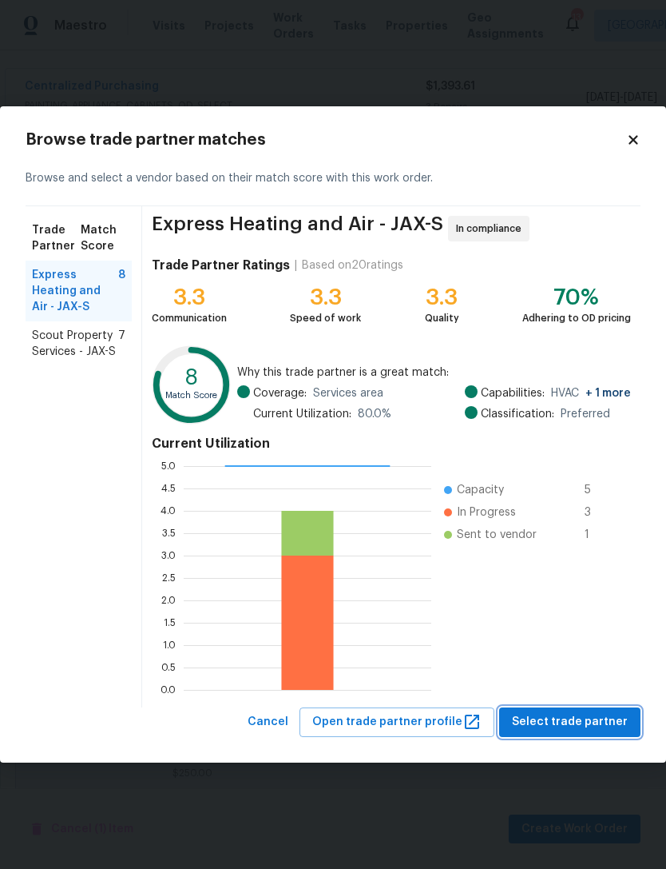
click at [602, 721] on span "Select trade partner" at bounding box center [570, 722] width 116 height 20
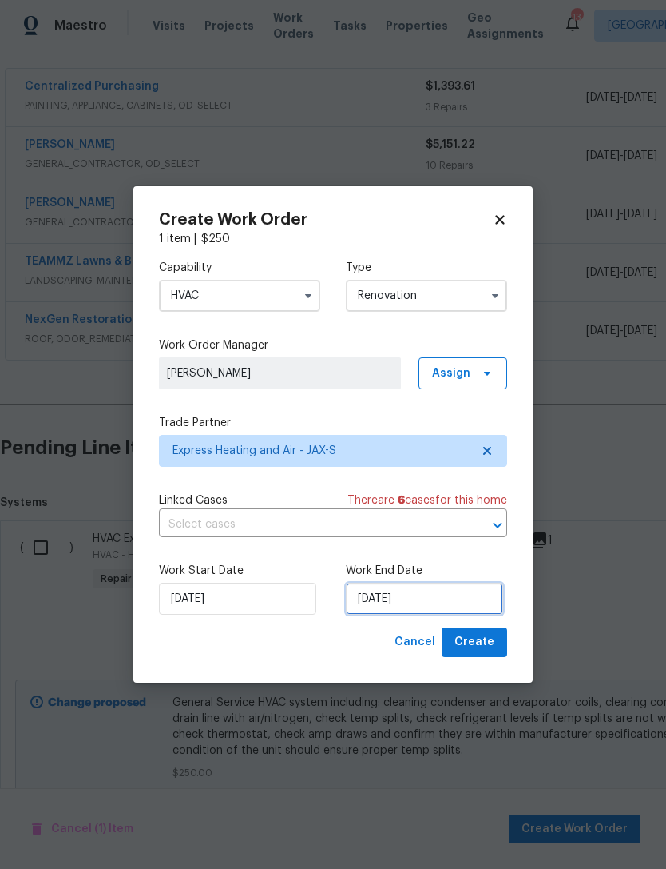
click at [471, 605] on input "9/9/2025" at bounding box center [424, 599] width 157 height 32
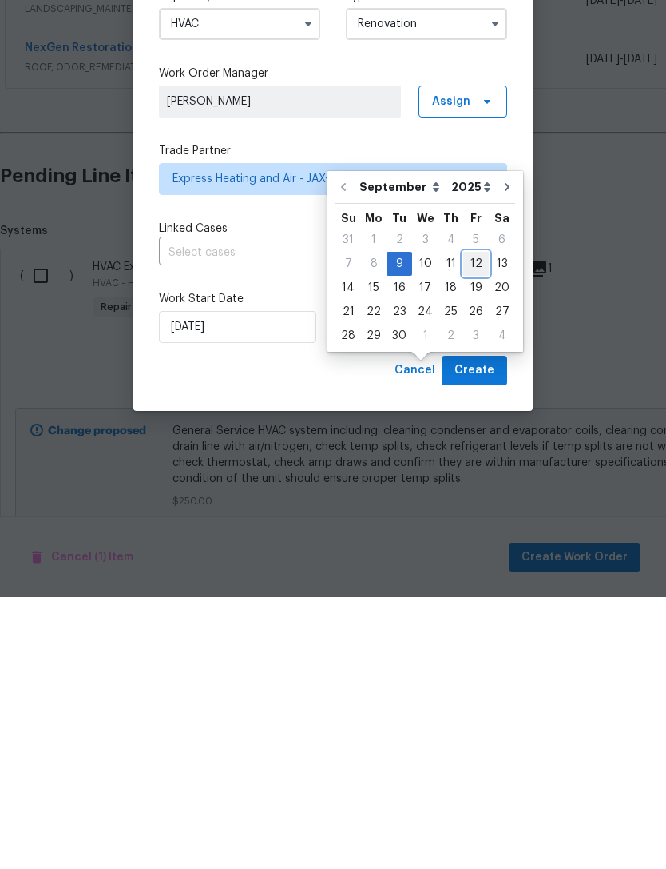
click at [471, 524] on div "12" at bounding box center [476, 535] width 26 height 22
type input "9/12/2025"
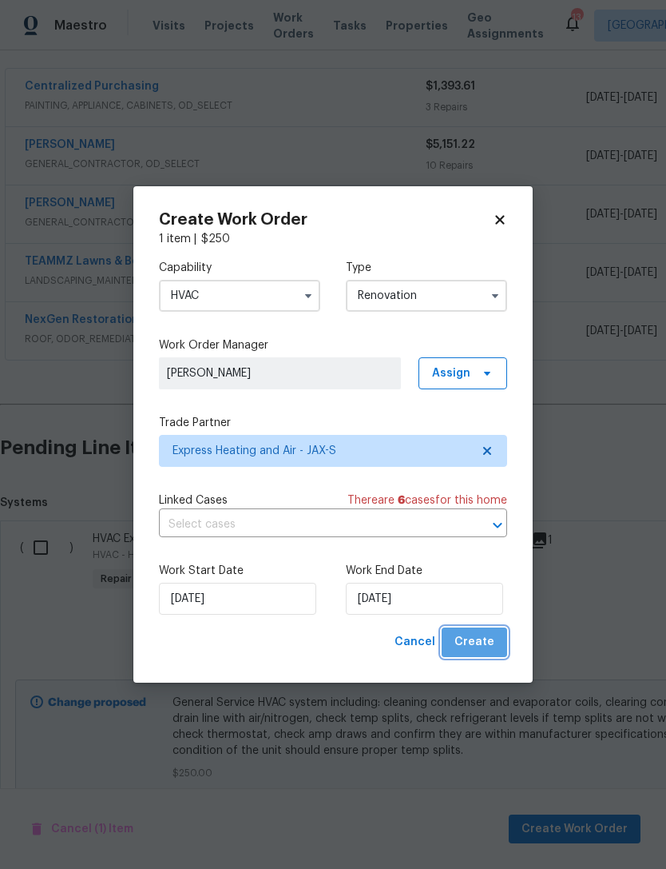
click at [482, 647] on span "Create" at bounding box center [475, 642] width 40 height 20
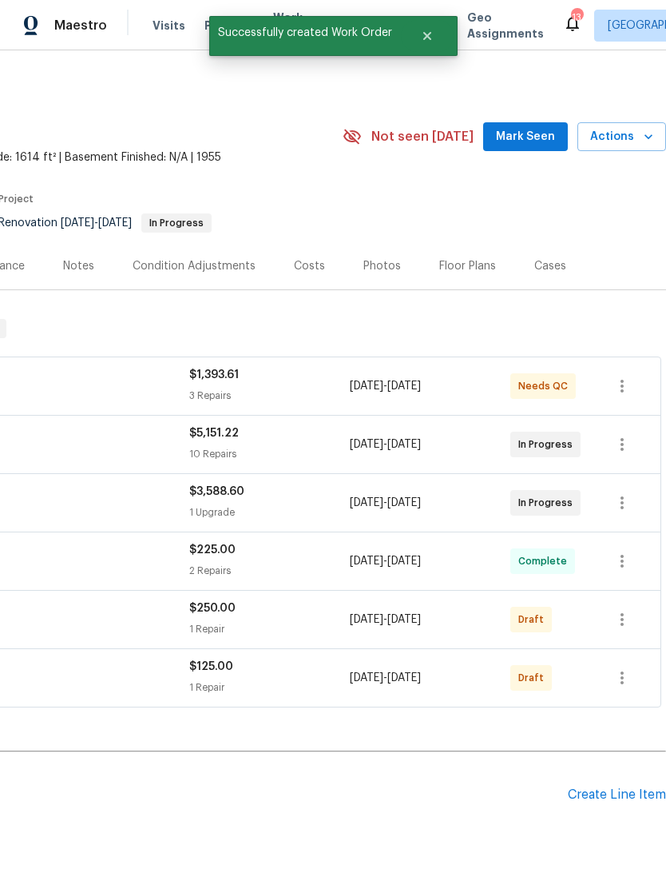
scroll to position [0, 237]
click at [629, 658] on button "button" at bounding box center [622, 677] width 38 height 38
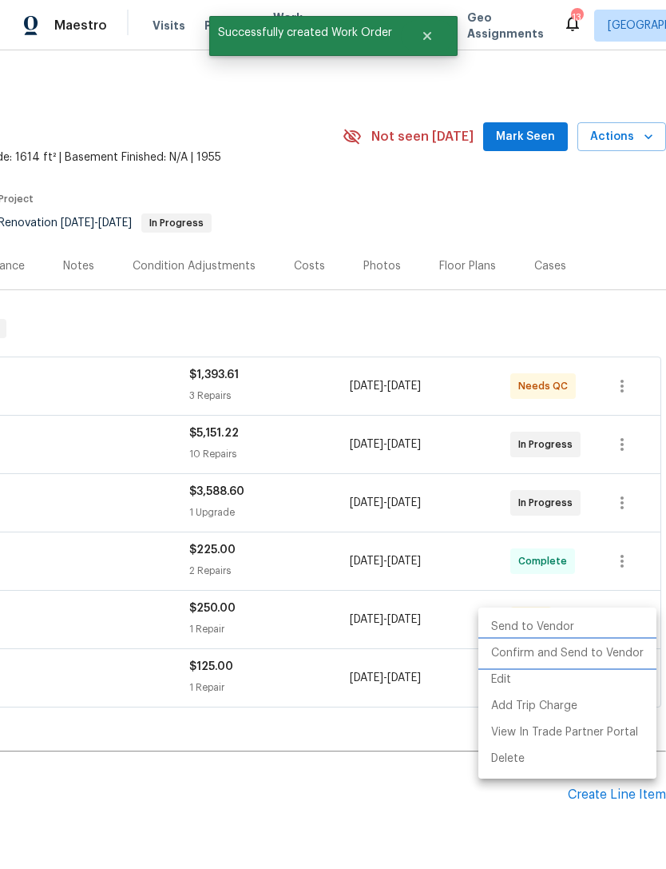
click at [623, 657] on li "Confirm and Send to Vendor" at bounding box center [568, 653] width 178 height 26
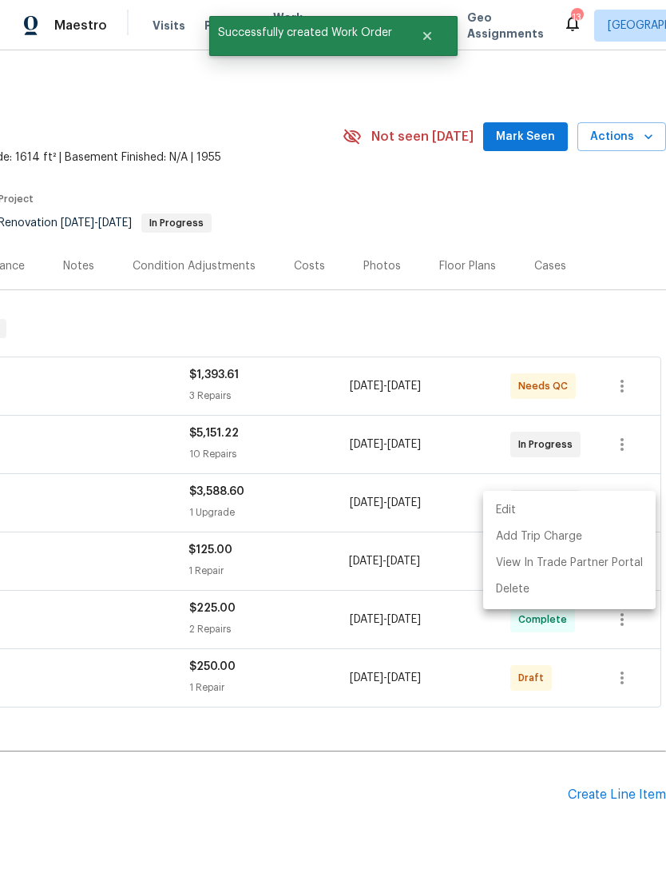
click at [492, 747] on div at bounding box center [333, 434] width 666 height 869
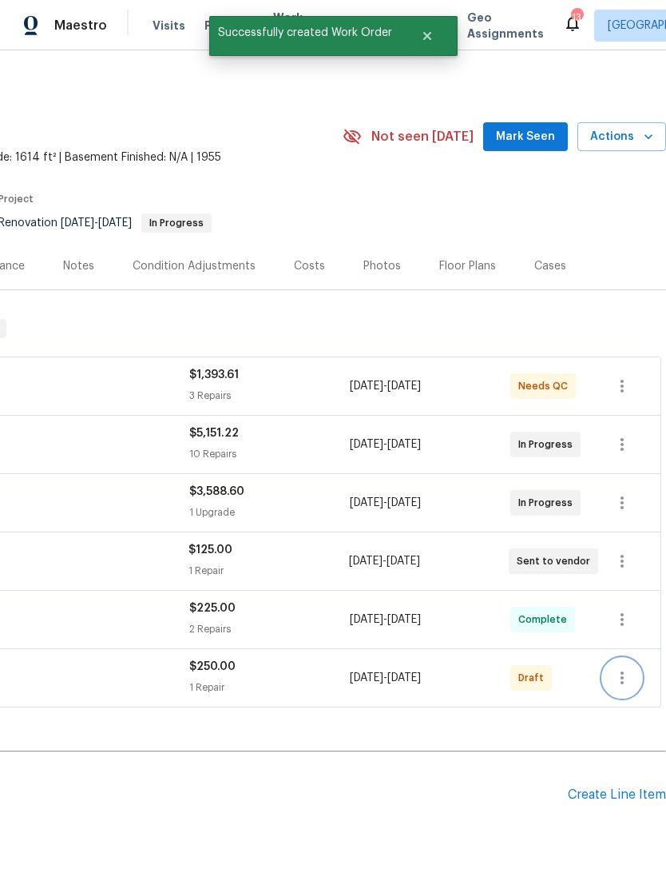
click at [631, 668] on icon "button" at bounding box center [622, 677] width 19 height 19
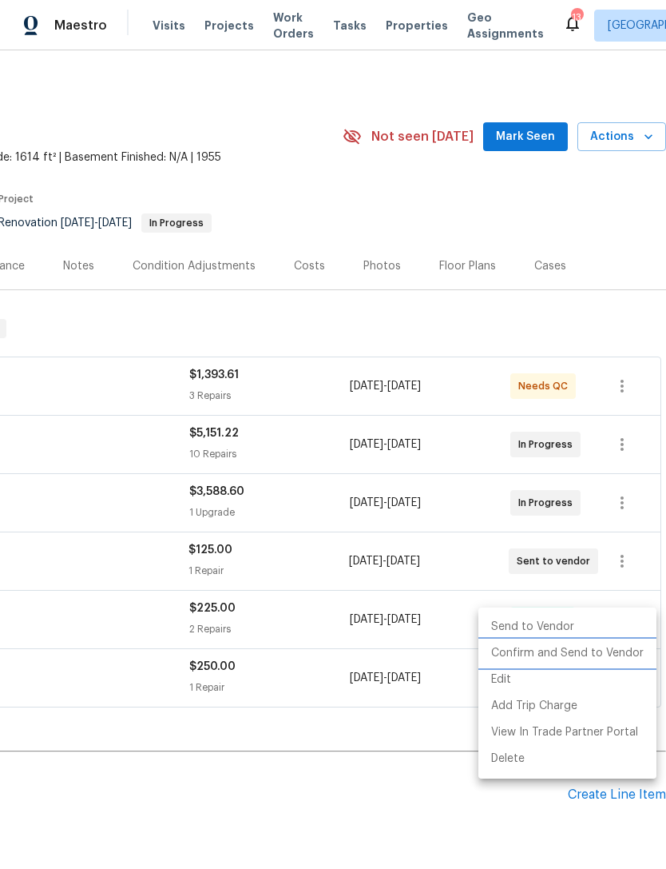
click at [624, 658] on li "Confirm and Send to Vendor" at bounding box center [568, 653] width 178 height 26
click at [404, 777] on div at bounding box center [333, 434] width 666 height 869
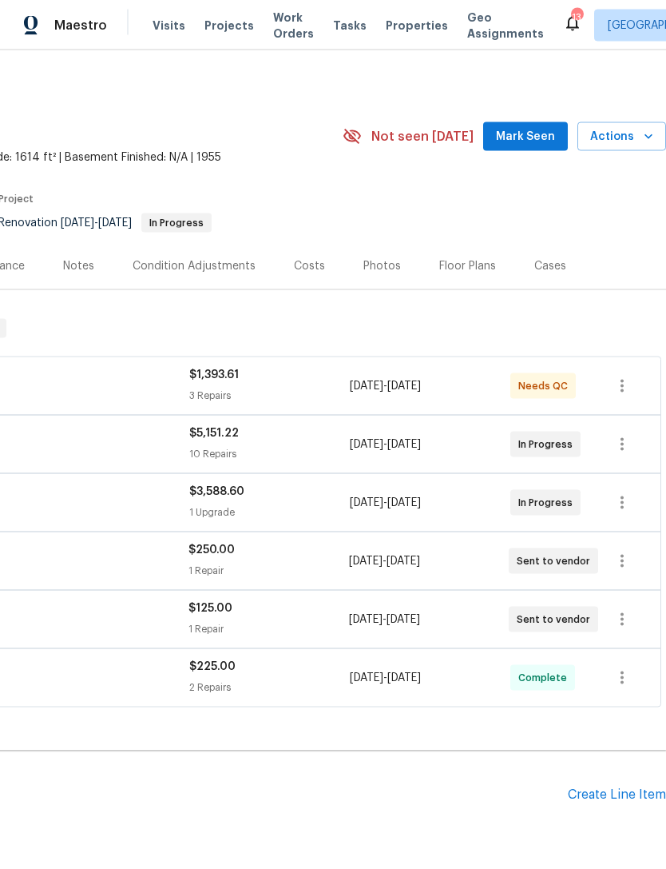
click at [537, 127] on span "Mark Seen" at bounding box center [525, 137] width 59 height 20
